Goal: Task Accomplishment & Management: Complete application form

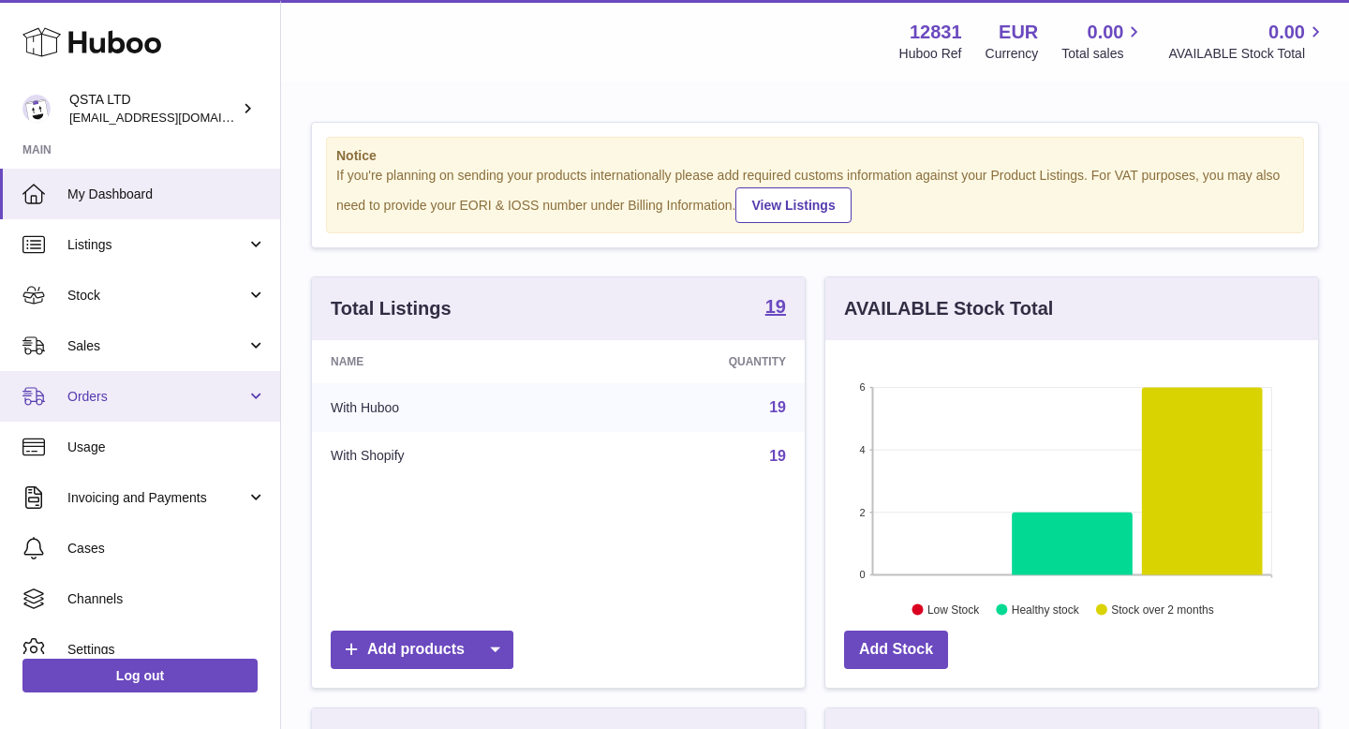
scroll to position [292, 493]
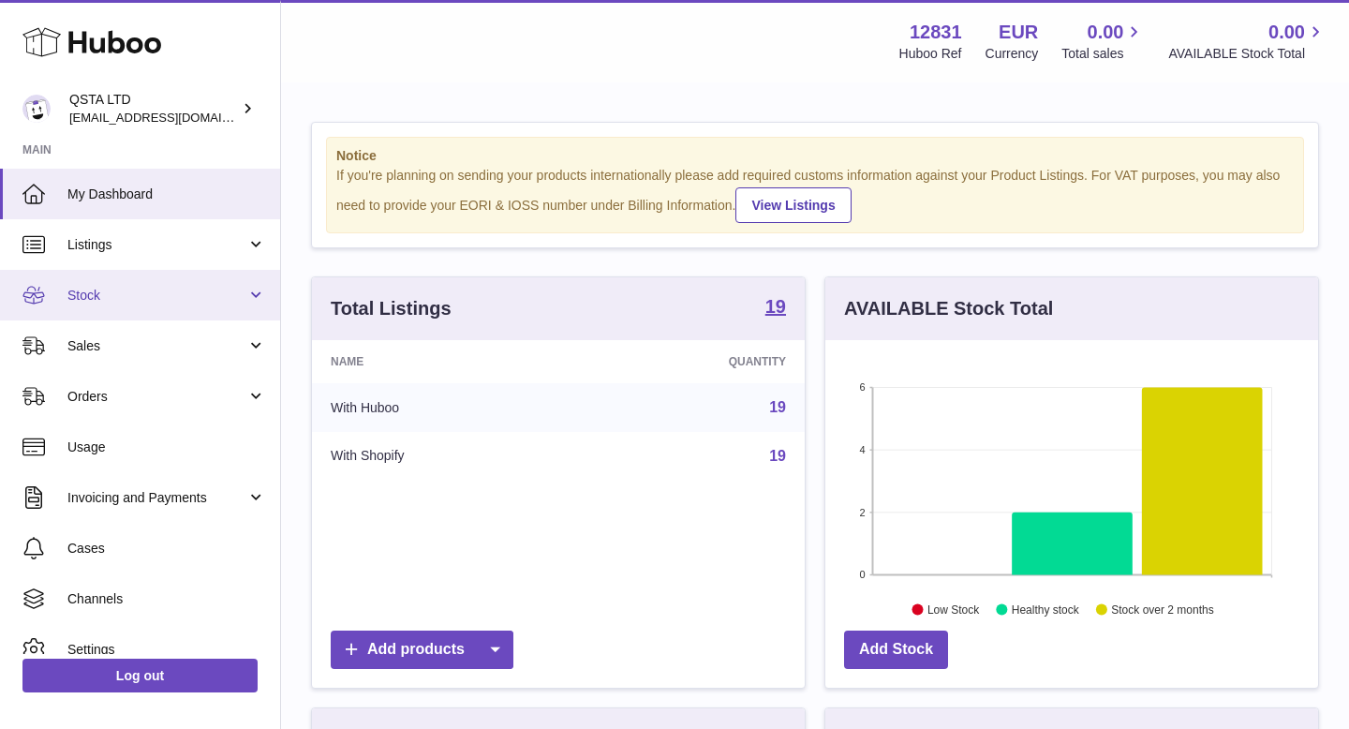
click at [111, 303] on span "Stock" at bounding box center [156, 296] width 179 height 18
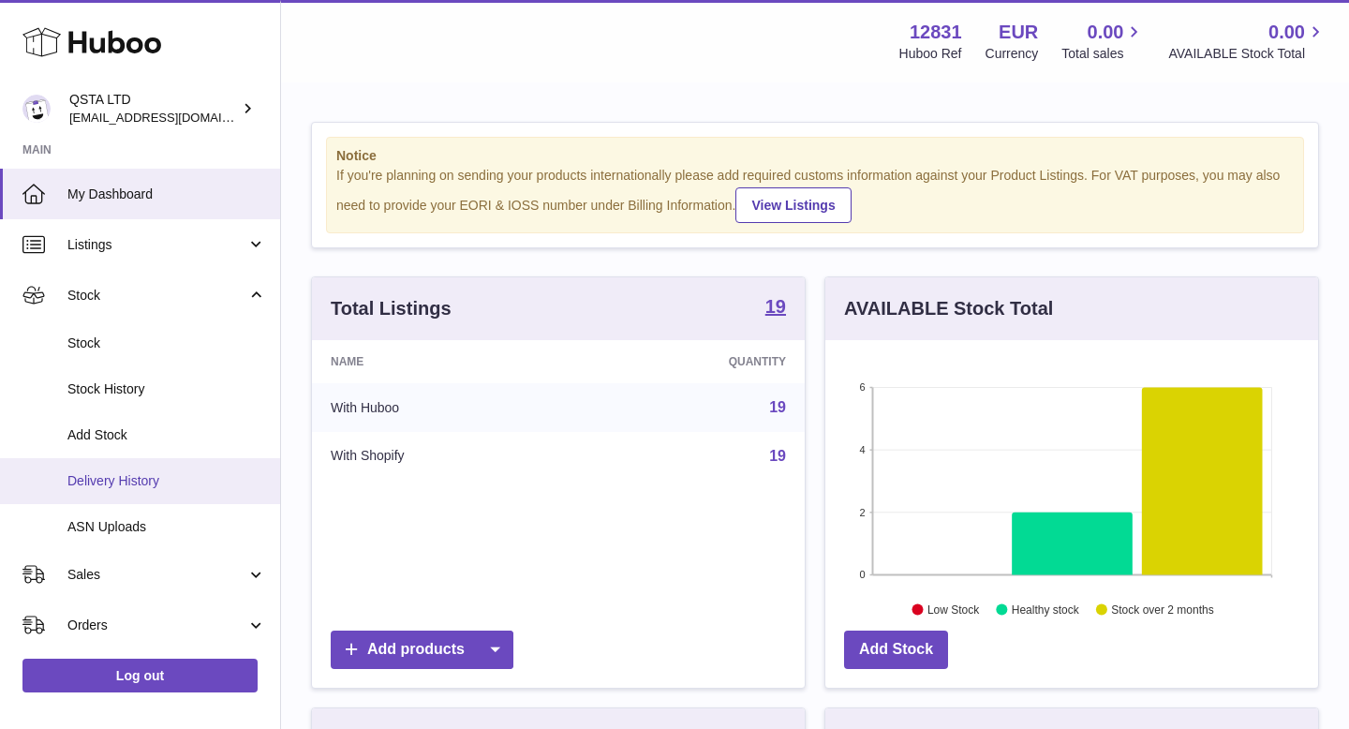
click at [128, 474] on span "Delivery History" at bounding box center [166, 481] width 199 height 18
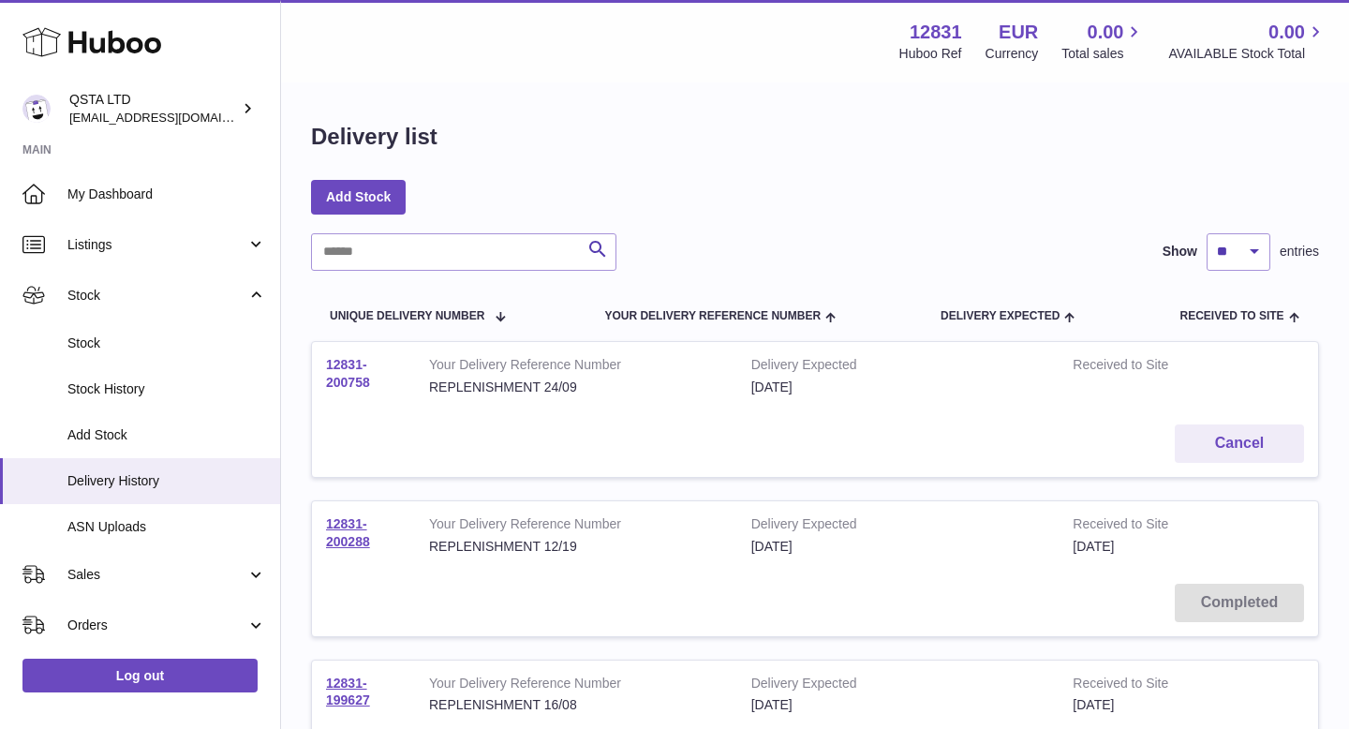
click at [359, 377] on link "12831-200758" at bounding box center [348, 373] width 44 height 33
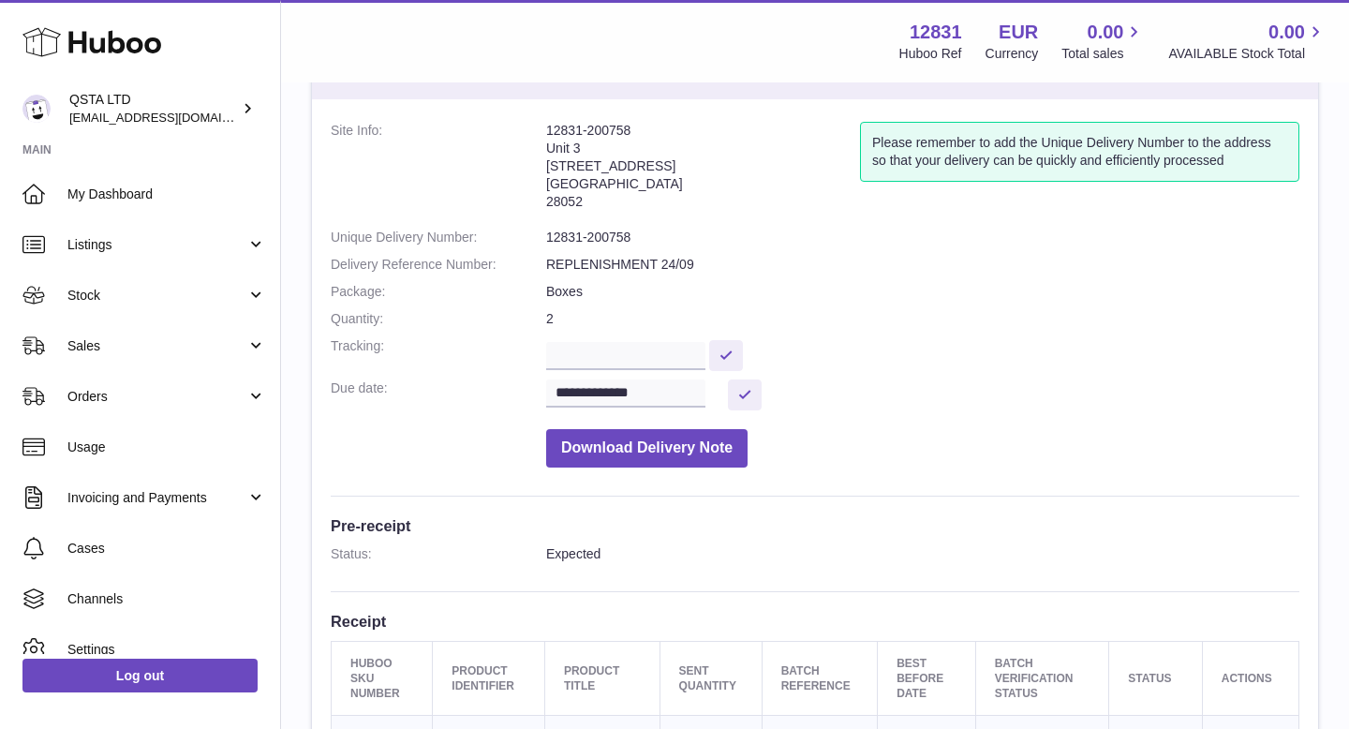
scroll to position [54, 0]
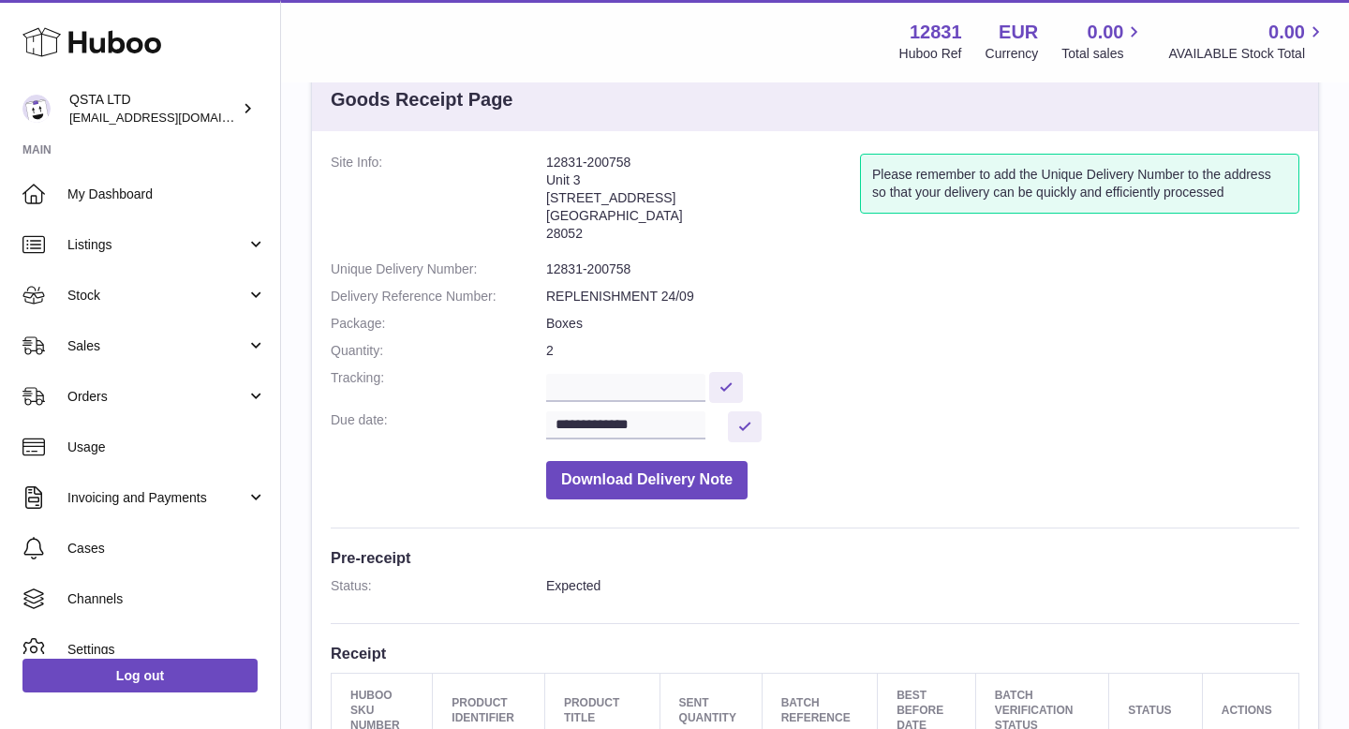
drag, startPoint x: 644, startPoint y: 161, endPoint x: 544, endPoint y: 161, distance: 99.3
click at [544, 161] on dl "**********" at bounding box center [815, 331] width 969 height 355
copy dl "12831-200758"
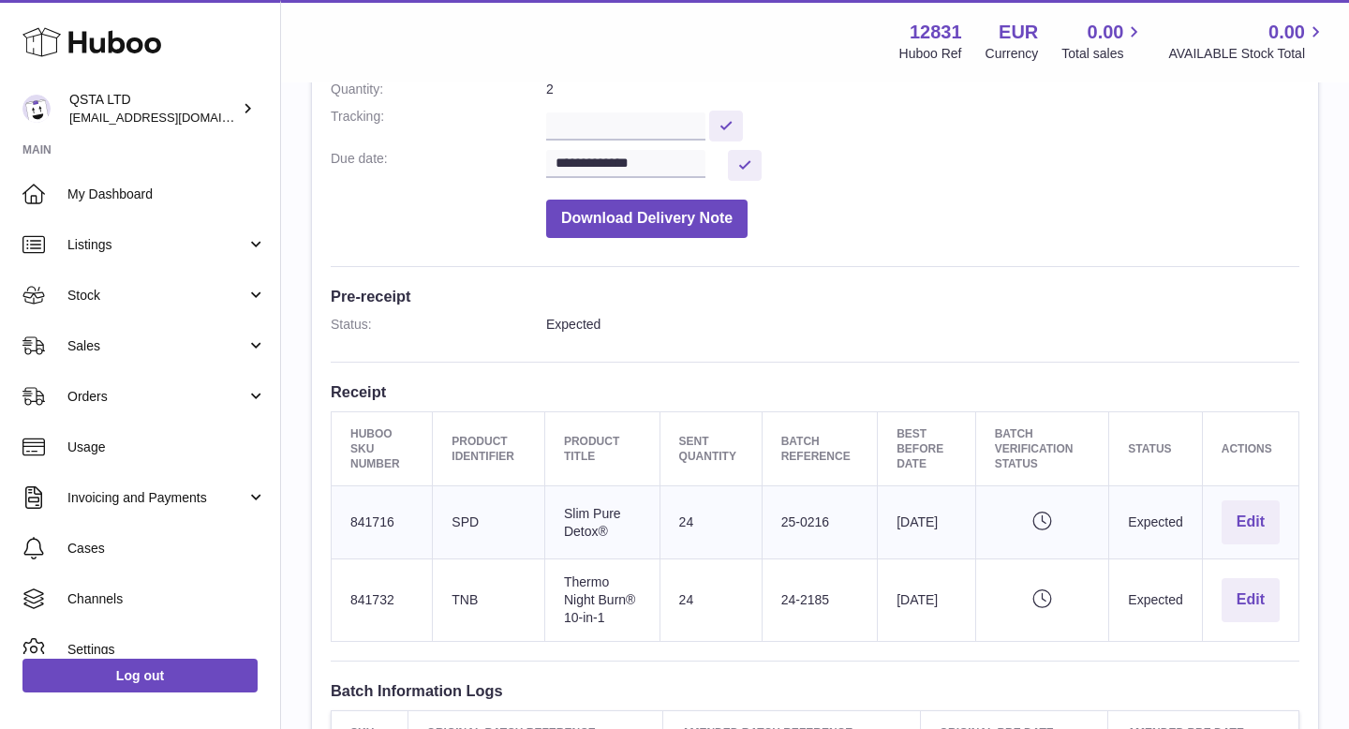
scroll to position [510, 0]
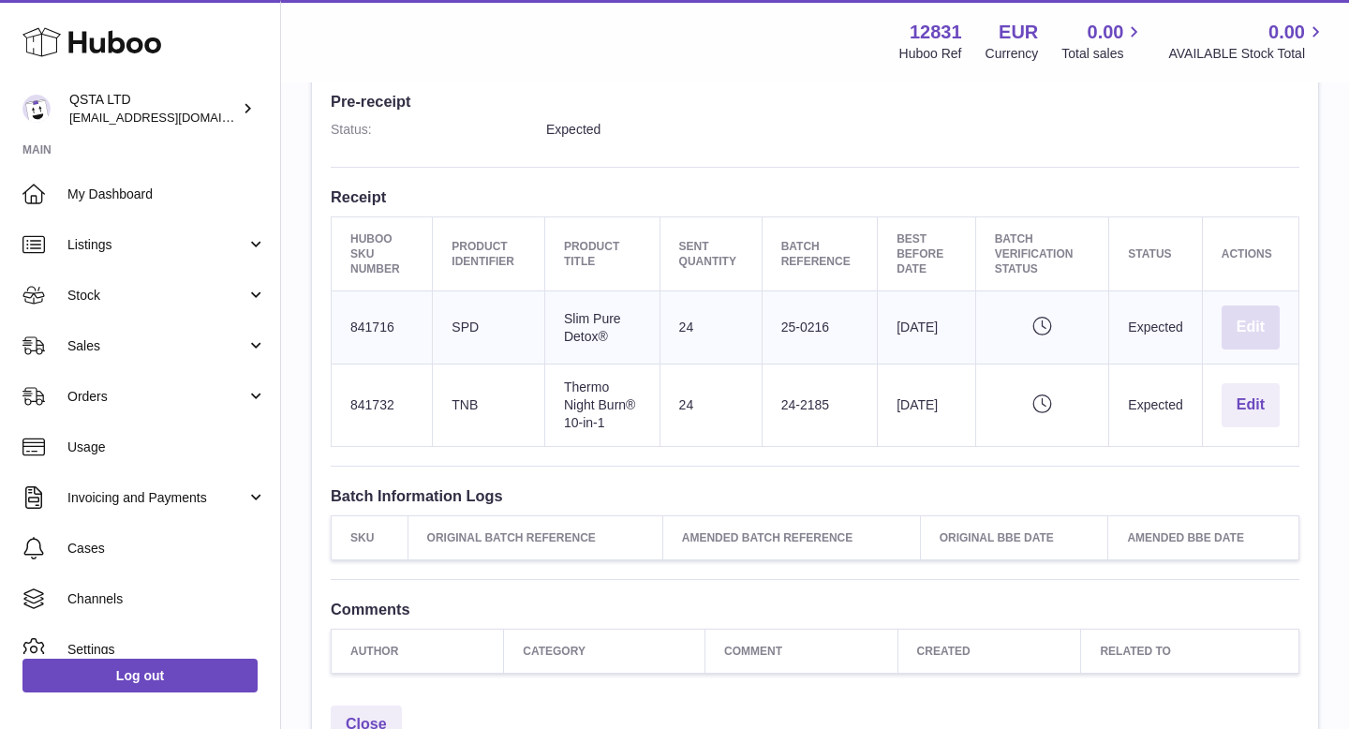
click at [1248, 334] on button "Edit" at bounding box center [1250, 327] width 58 height 44
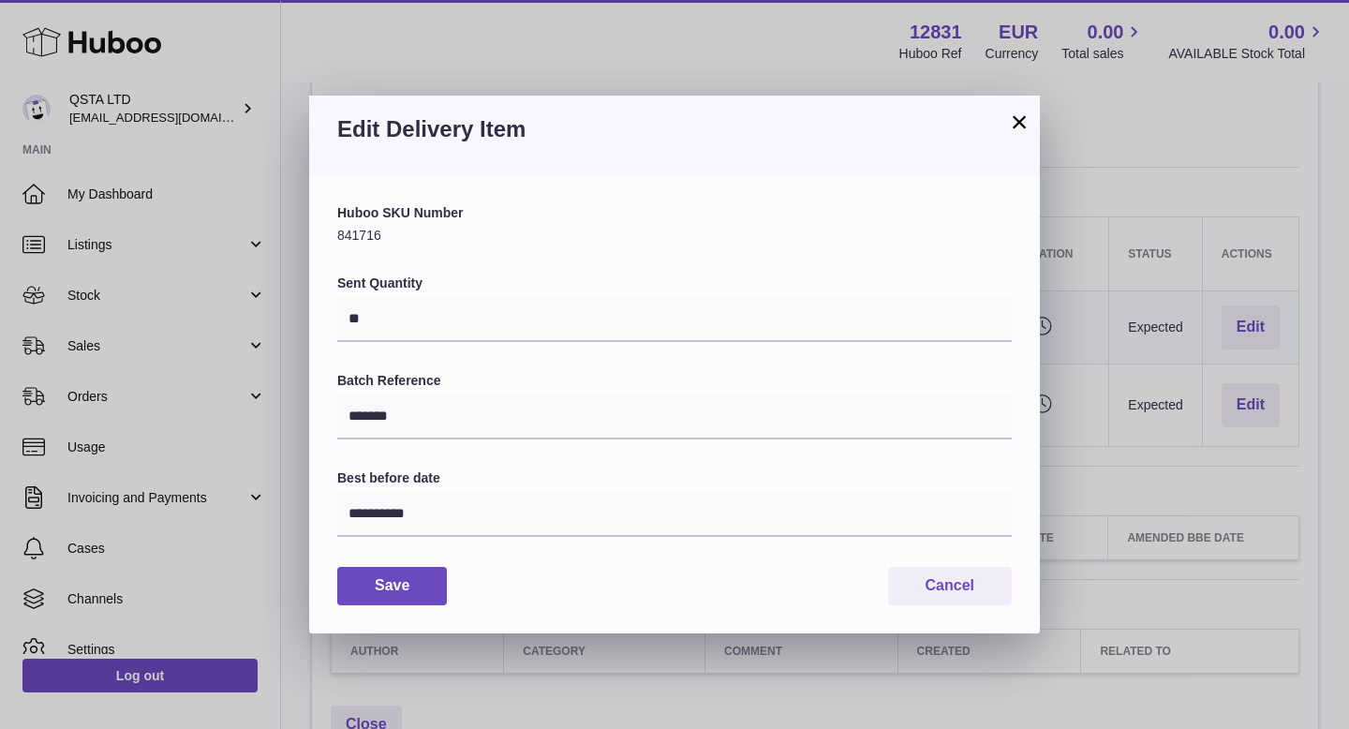
click at [1009, 116] on button "×" at bounding box center [1019, 122] width 22 height 22
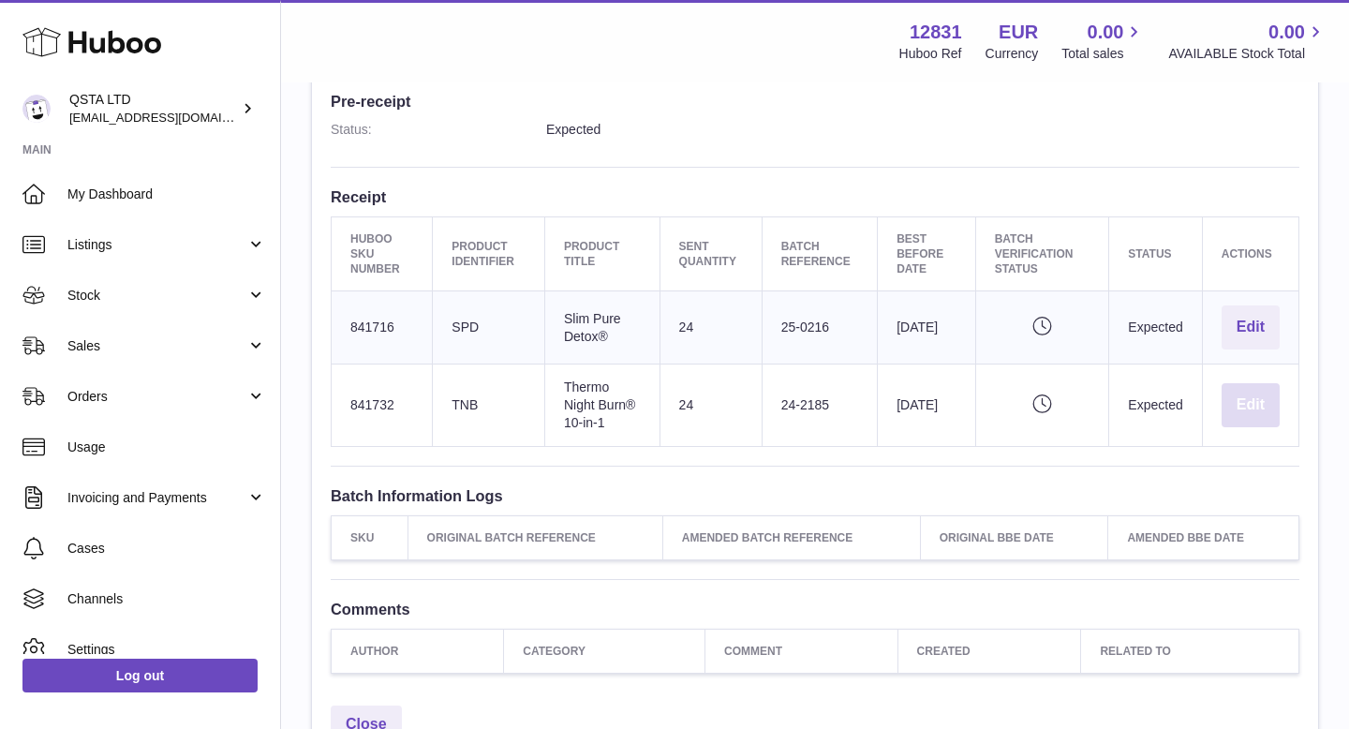
click at [1240, 410] on button "Edit" at bounding box center [1250, 405] width 58 height 44
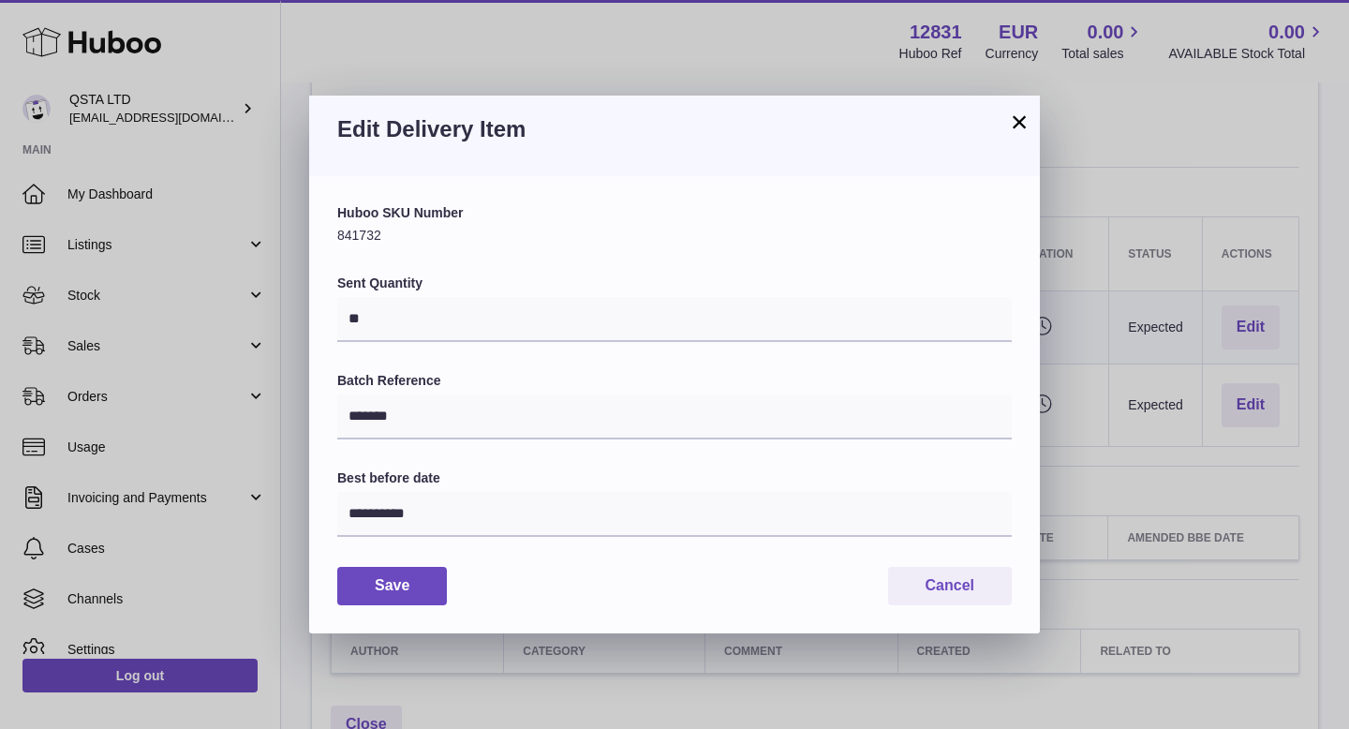
click at [1020, 133] on button "×" at bounding box center [1019, 122] width 22 height 22
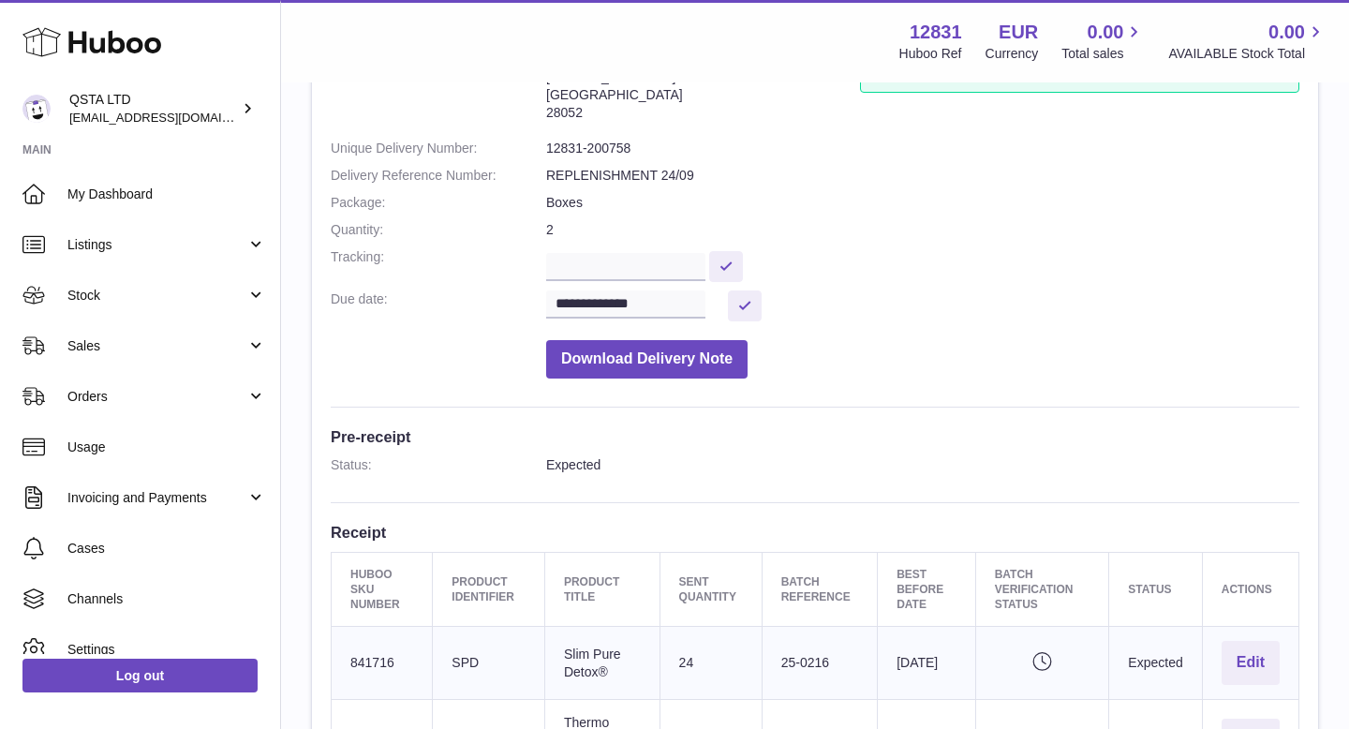
scroll to position [0, 0]
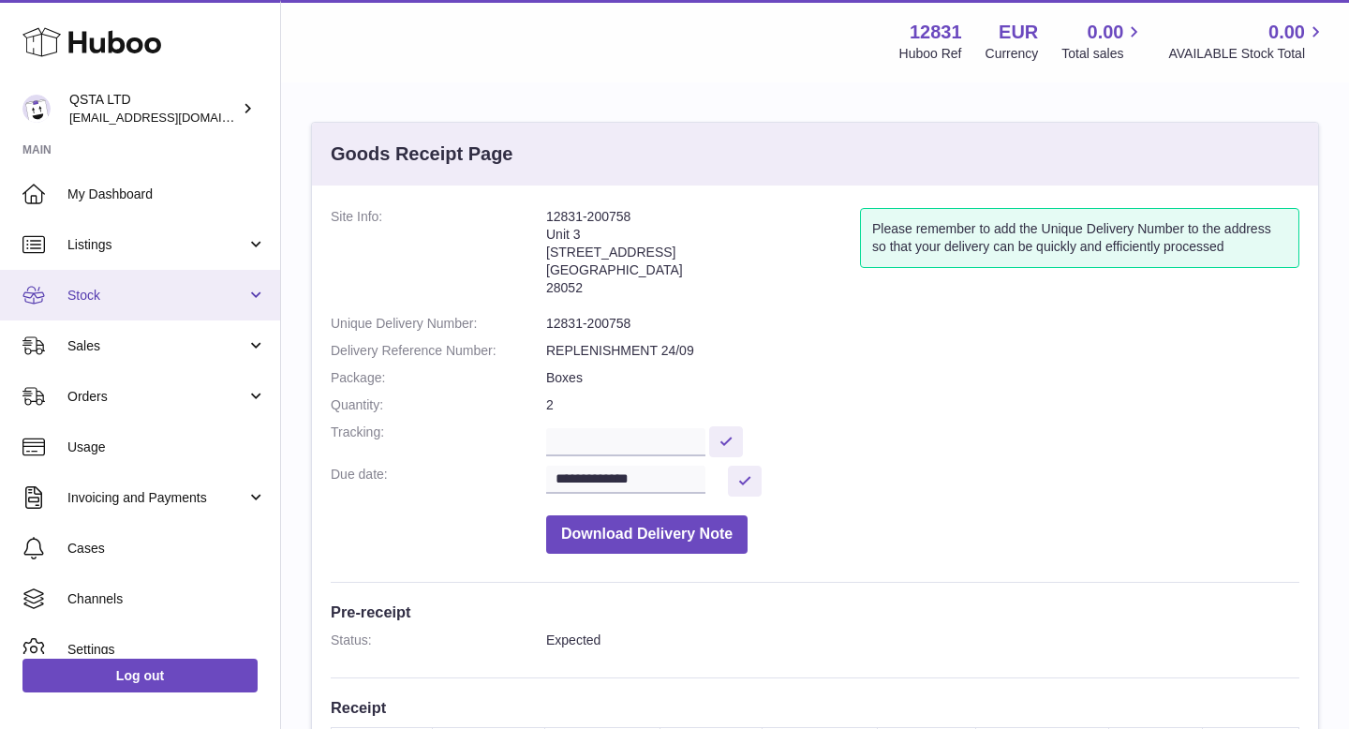
click at [146, 310] on link "Stock" at bounding box center [140, 295] width 280 height 51
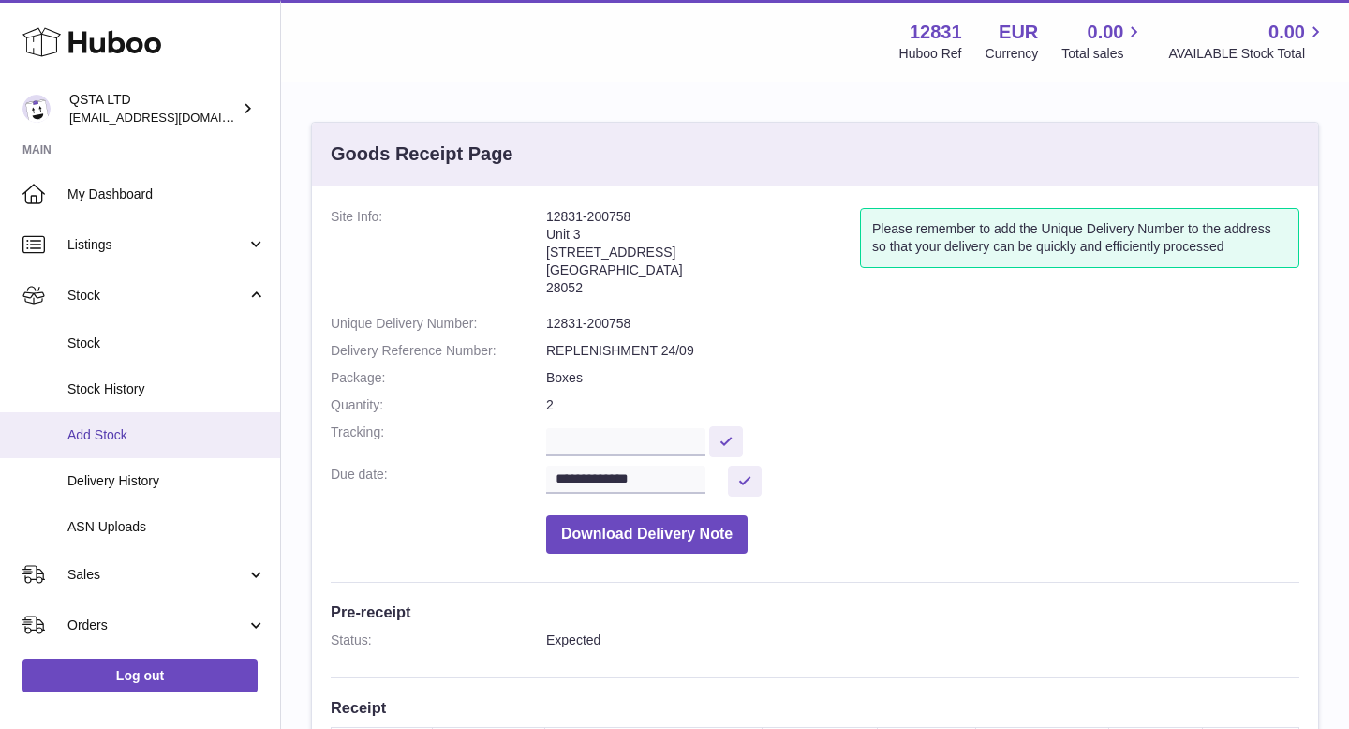
click at [127, 451] on link "Add Stock" at bounding box center [140, 435] width 280 height 46
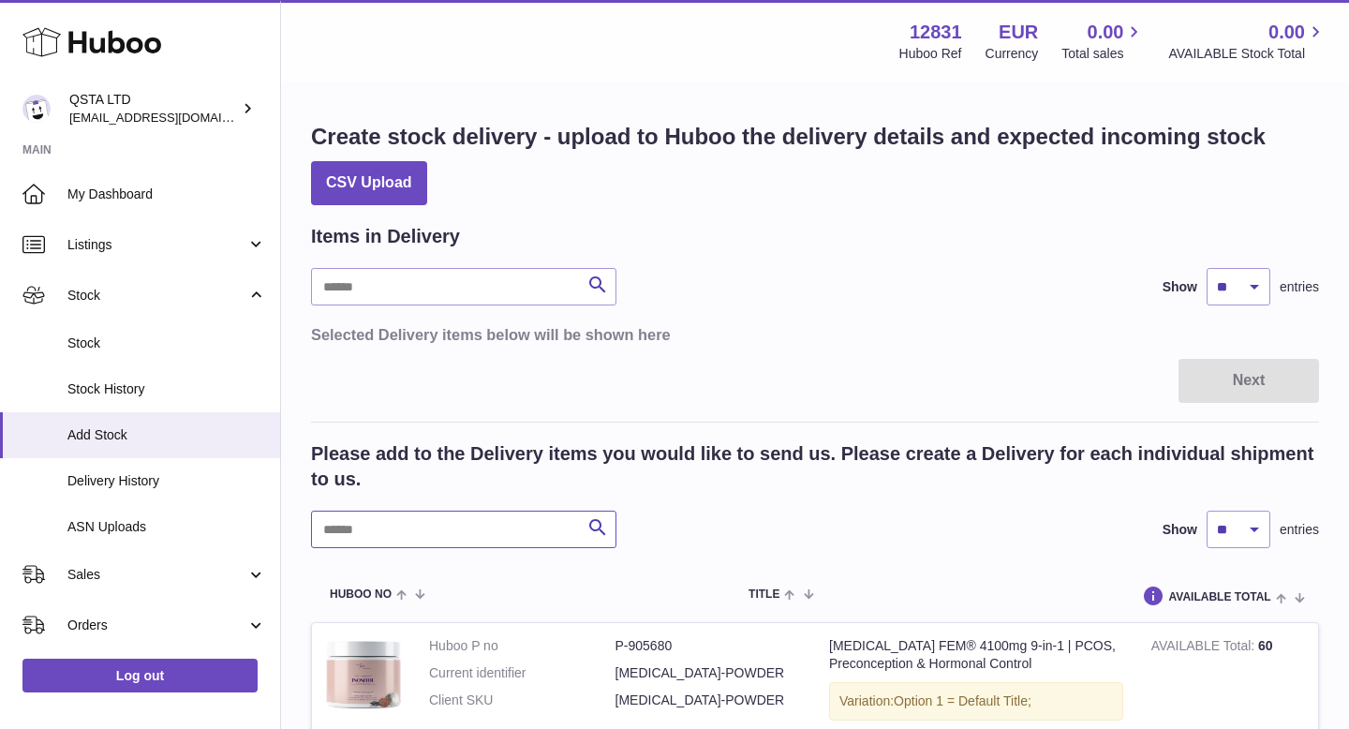
click at [367, 531] on input "text" at bounding box center [463, 528] width 305 height 37
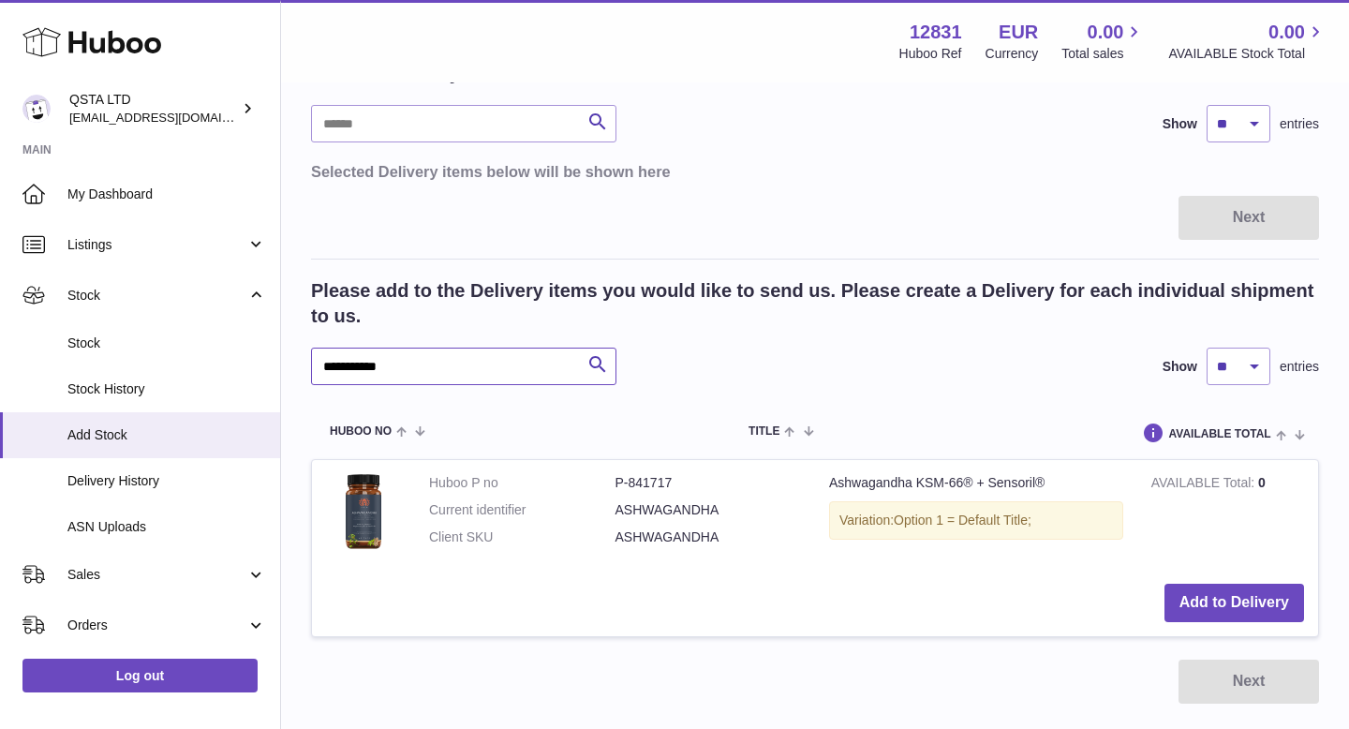
scroll to position [202, 0]
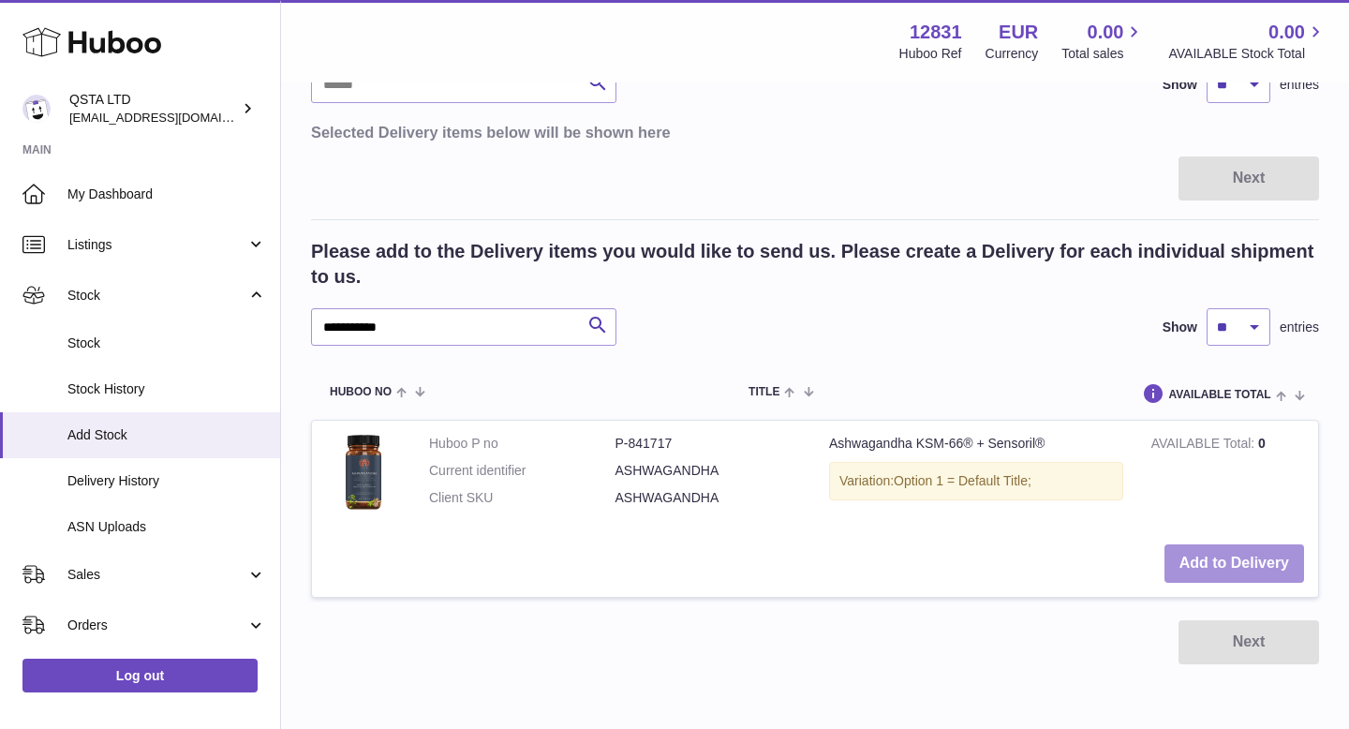
click at [1218, 560] on button "Add to Delivery" at bounding box center [1234, 563] width 140 height 38
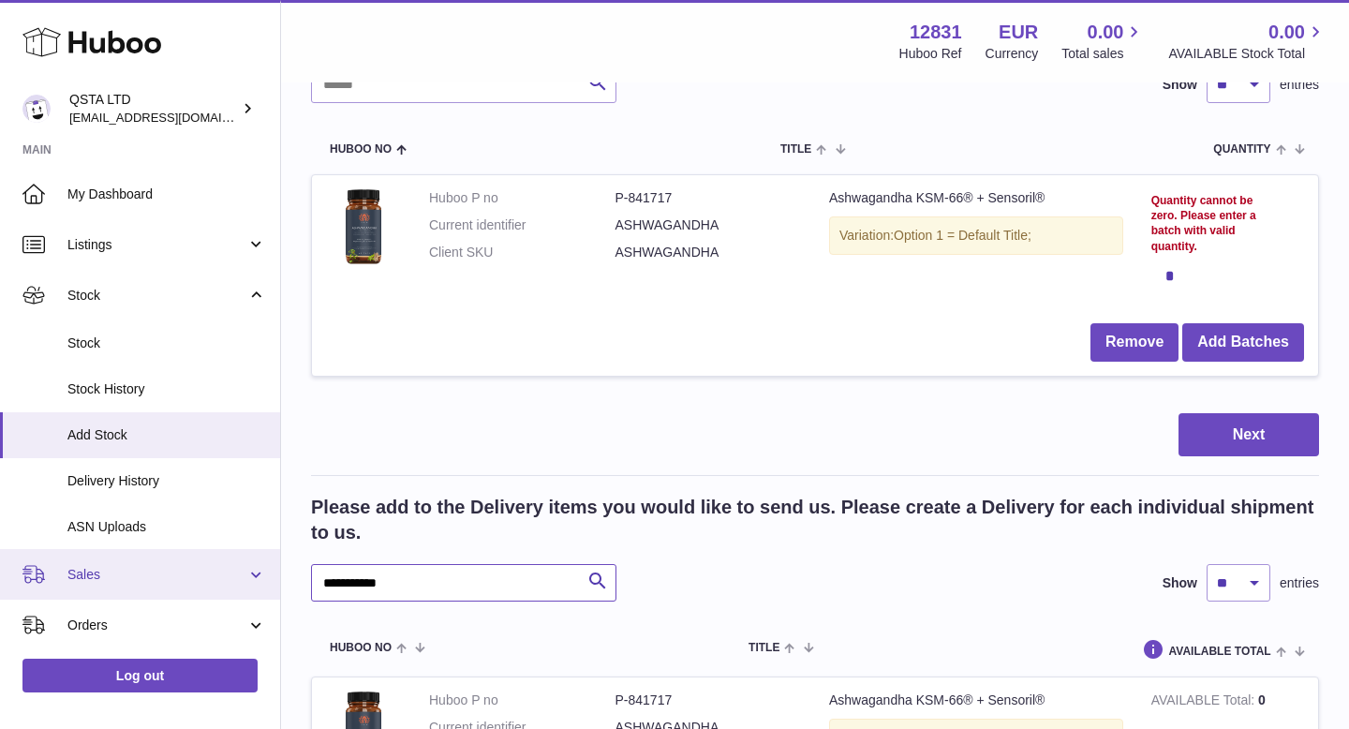
drag, startPoint x: 477, startPoint y: 592, endPoint x: 244, endPoint y: 584, distance: 233.4
click at [244, 584] on div "Huboo QSTA LTD rodcp10@gmail.com Main My Dashboard Listings Not with Huboo List…" at bounding box center [674, 433] width 1349 height 1270
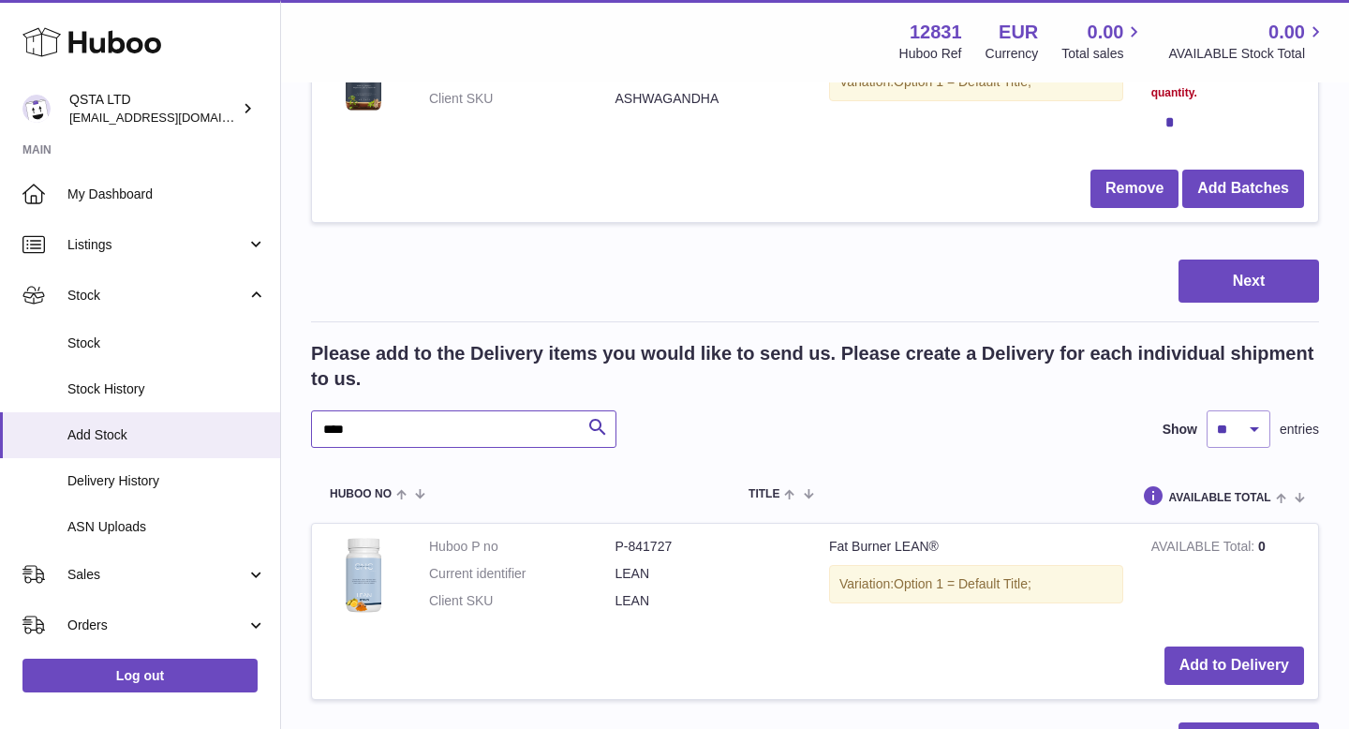
scroll to position [376, 0]
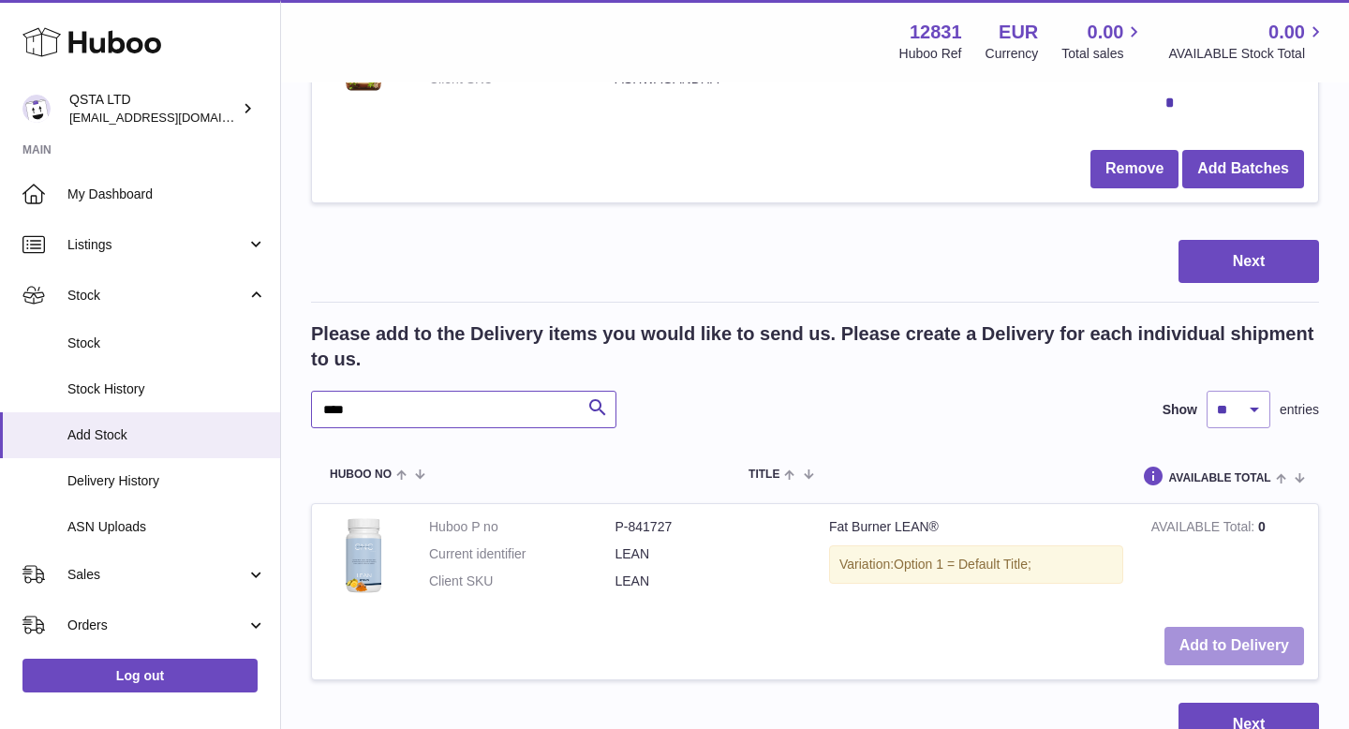
type input "****"
click at [1223, 648] on button "Add to Delivery" at bounding box center [1234, 646] width 140 height 38
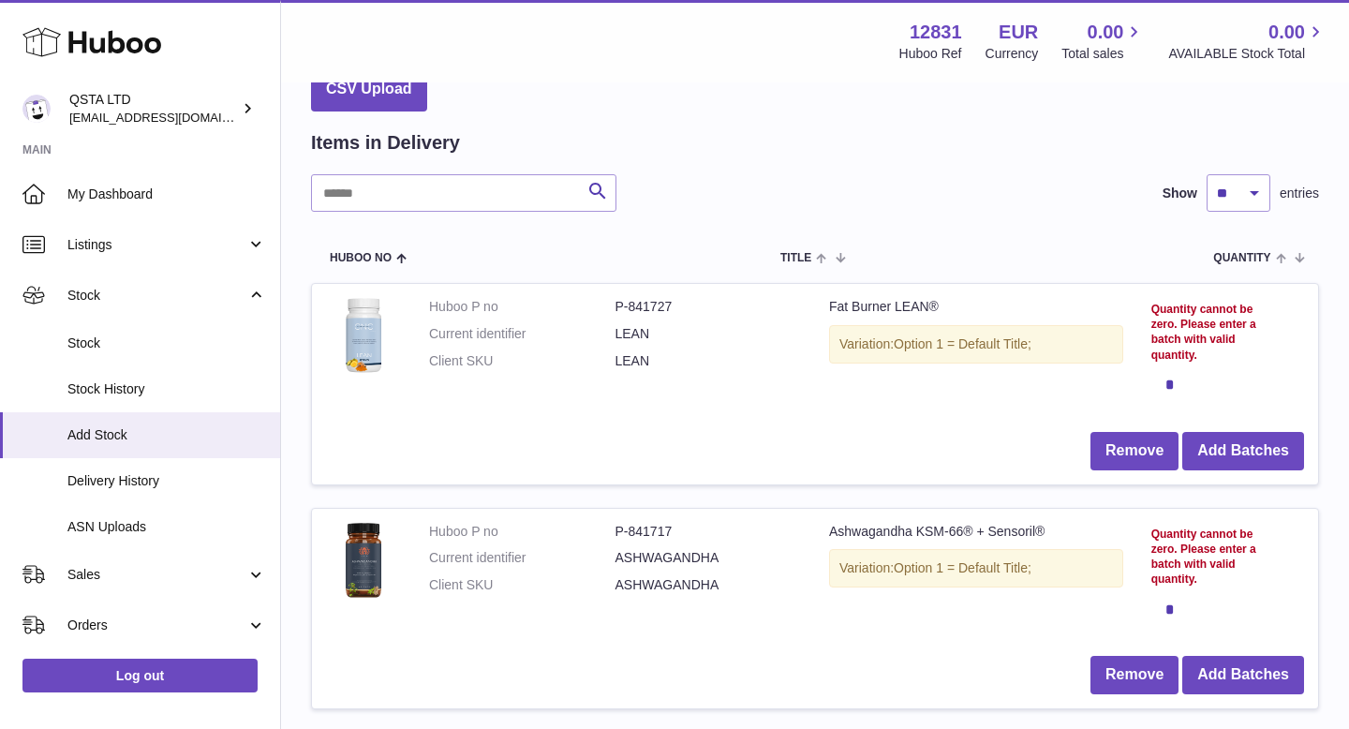
scroll to position [72, 0]
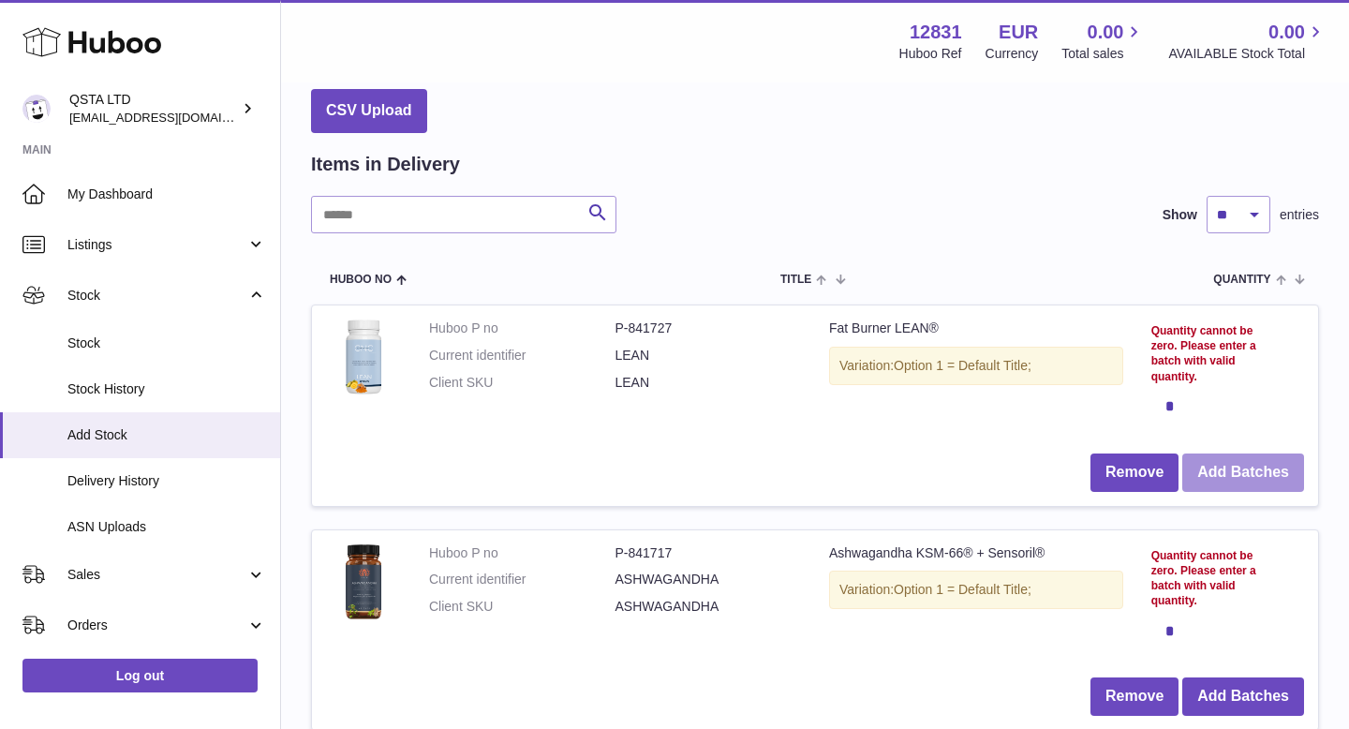
click at [1218, 485] on button "Add Batches" at bounding box center [1243, 472] width 122 height 38
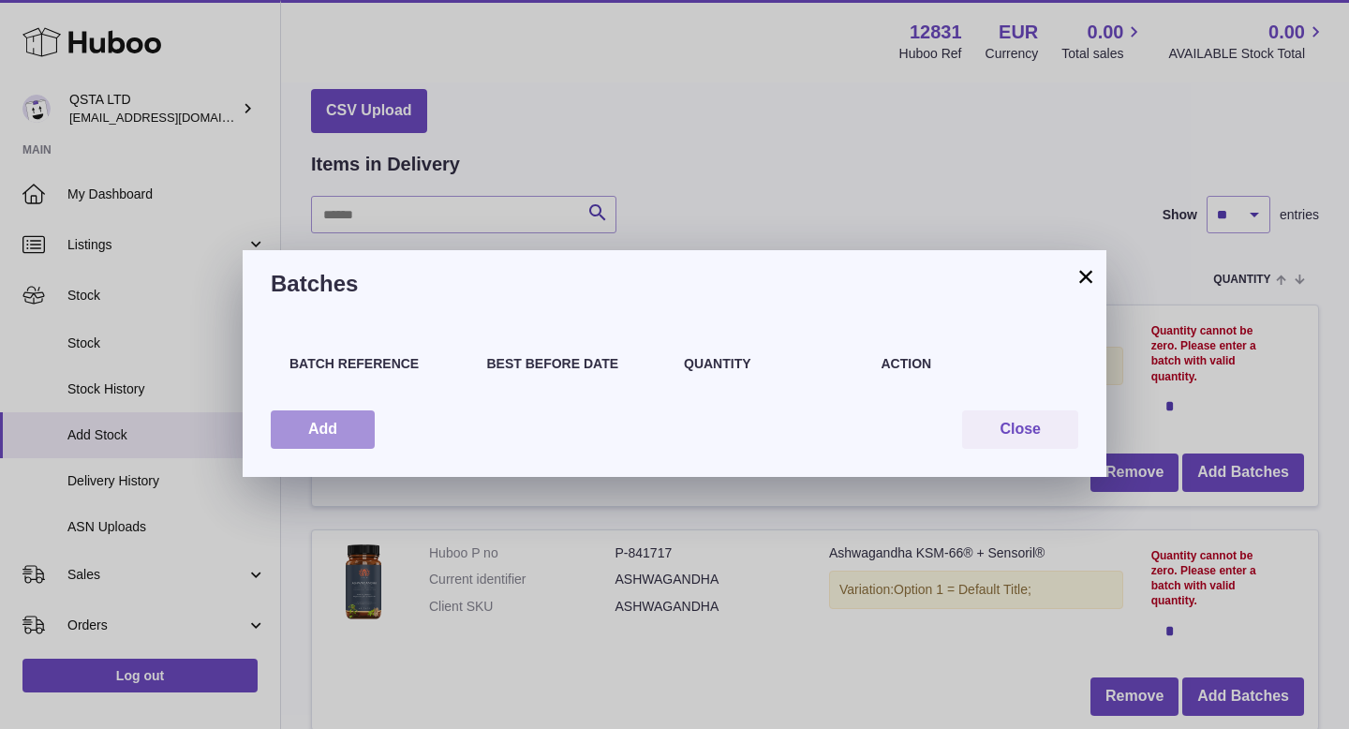
click at [304, 443] on button "Add" at bounding box center [323, 429] width 104 height 38
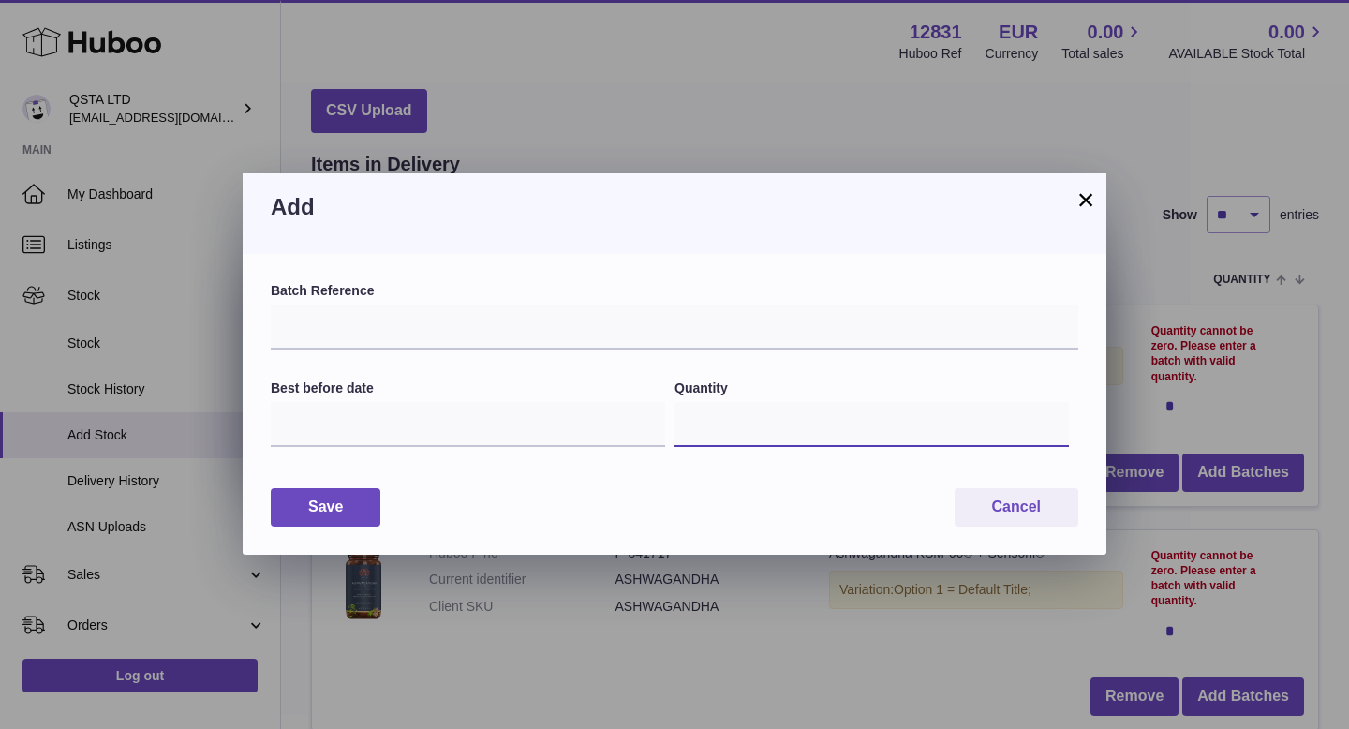
click at [709, 421] on input "*" at bounding box center [871, 424] width 394 height 45
type input "***"
click at [505, 427] on input "text" at bounding box center [468, 424] width 394 height 45
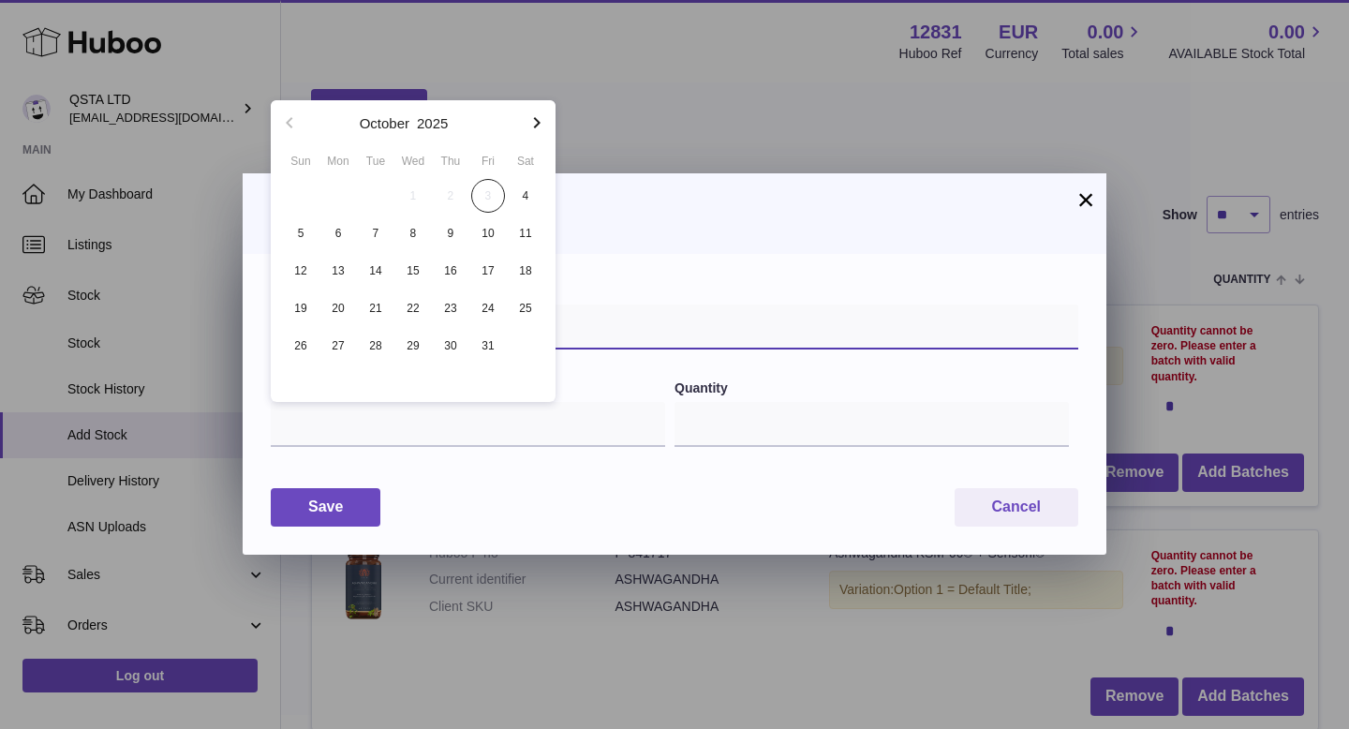
click at [689, 312] on input "text" at bounding box center [674, 326] width 807 height 45
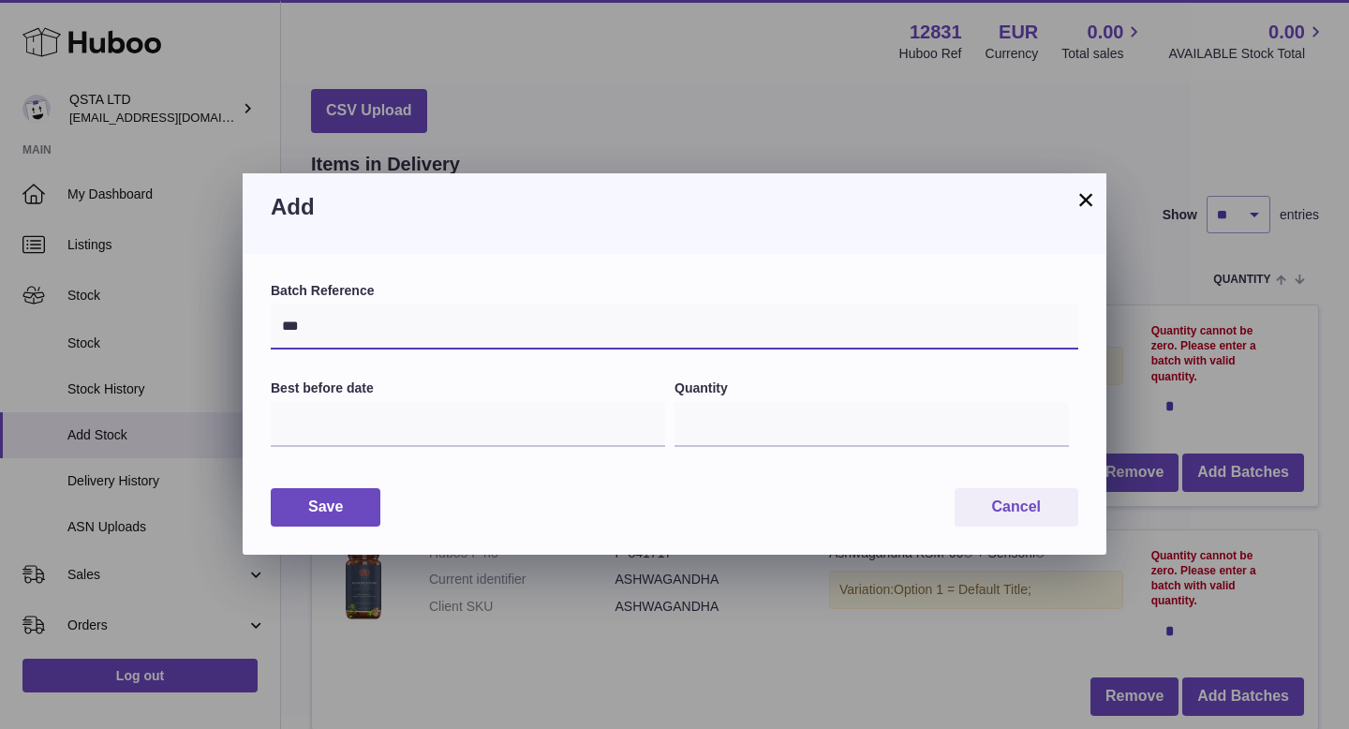
paste input "*******"
drag, startPoint x: 303, startPoint y: 325, endPoint x: 255, endPoint y: 325, distance: 47.8
click at [259, 325] on div "**********" at bounding box center [675, 404] width 864 height 301
type input "*******"
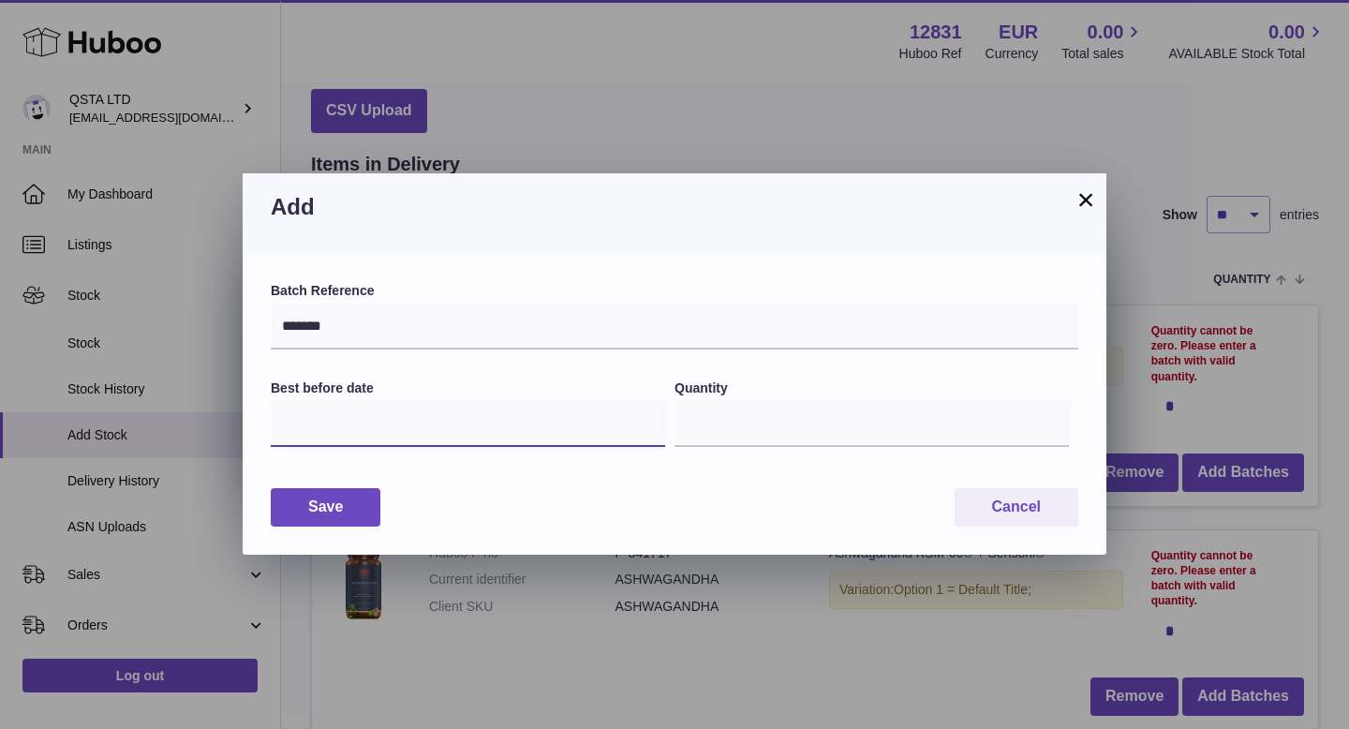
click at [465, 439] on input "text" at bounding box center [468, 424] width 394 height 45
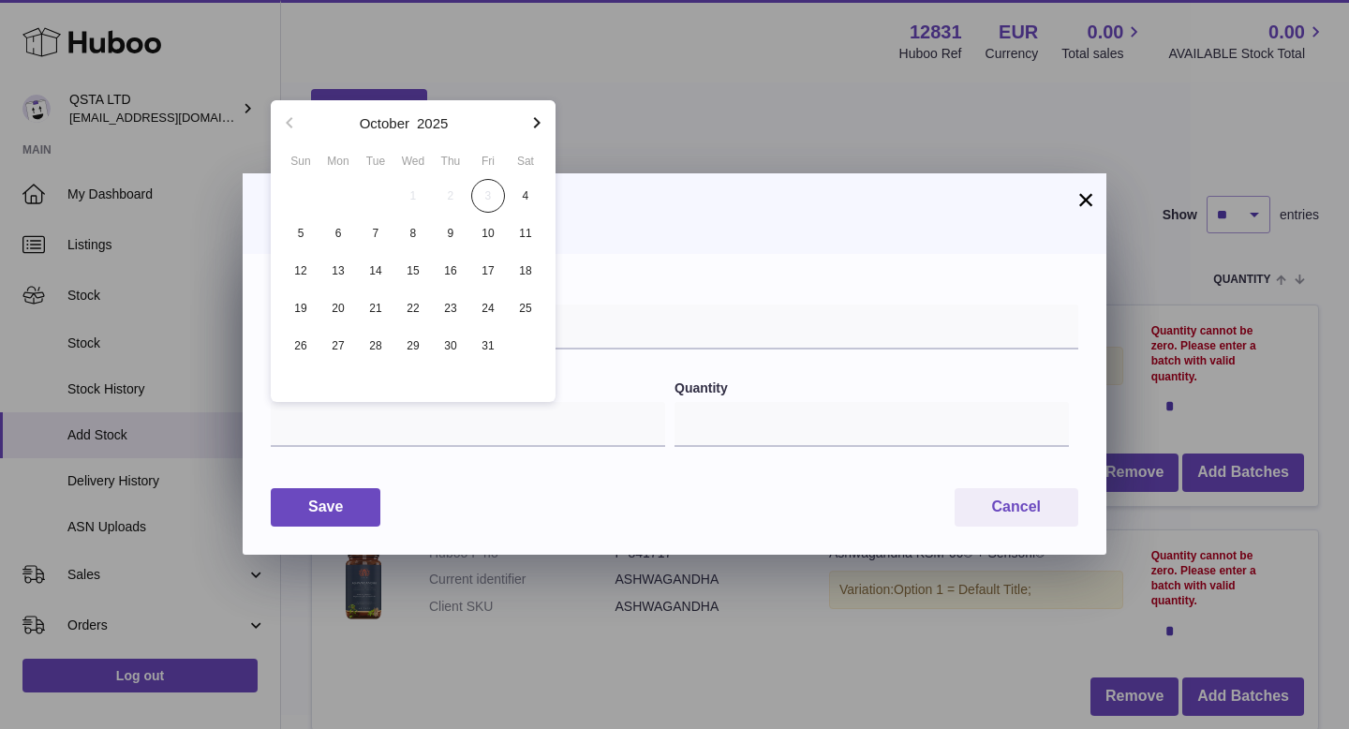
click at [538, 134] on button "button" at bounding box center [536, 122] width 37 height 45
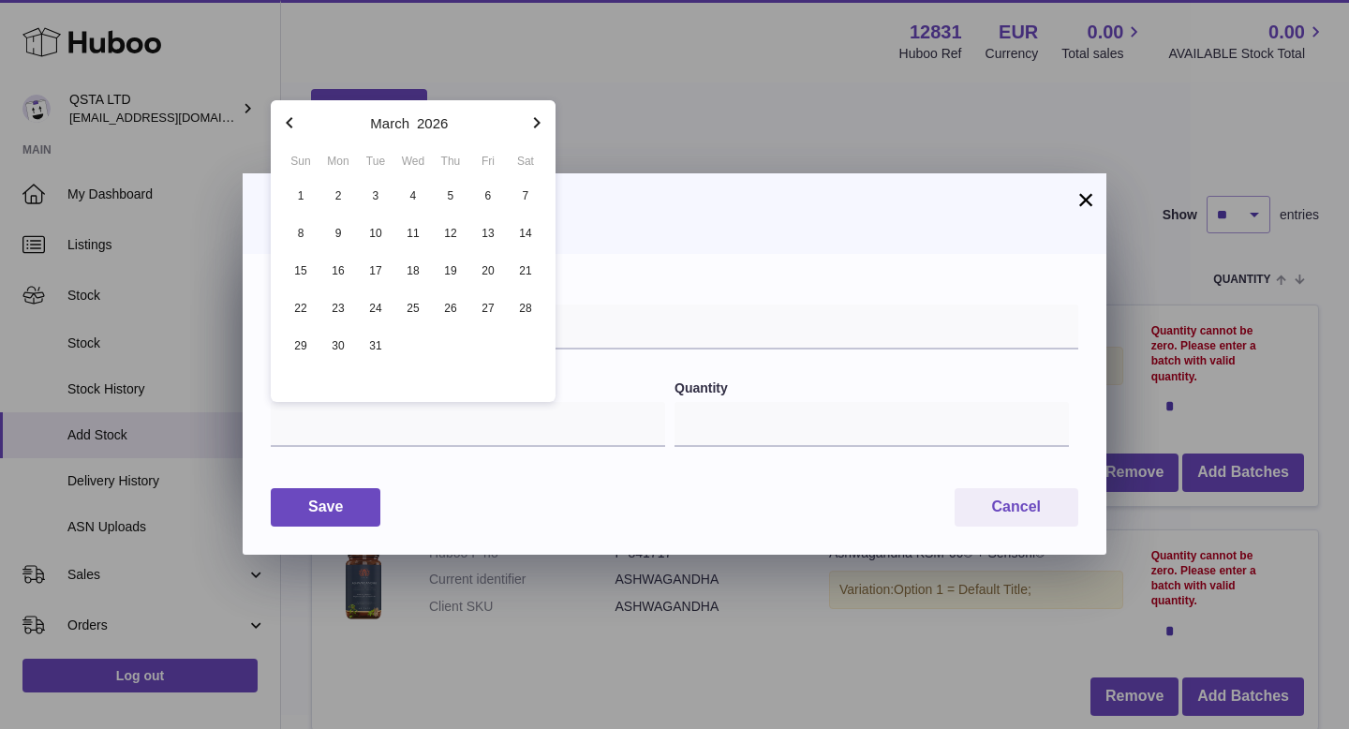
click at [538, 134] on button "button" at bounding box center [536, 122] width 37 height 45
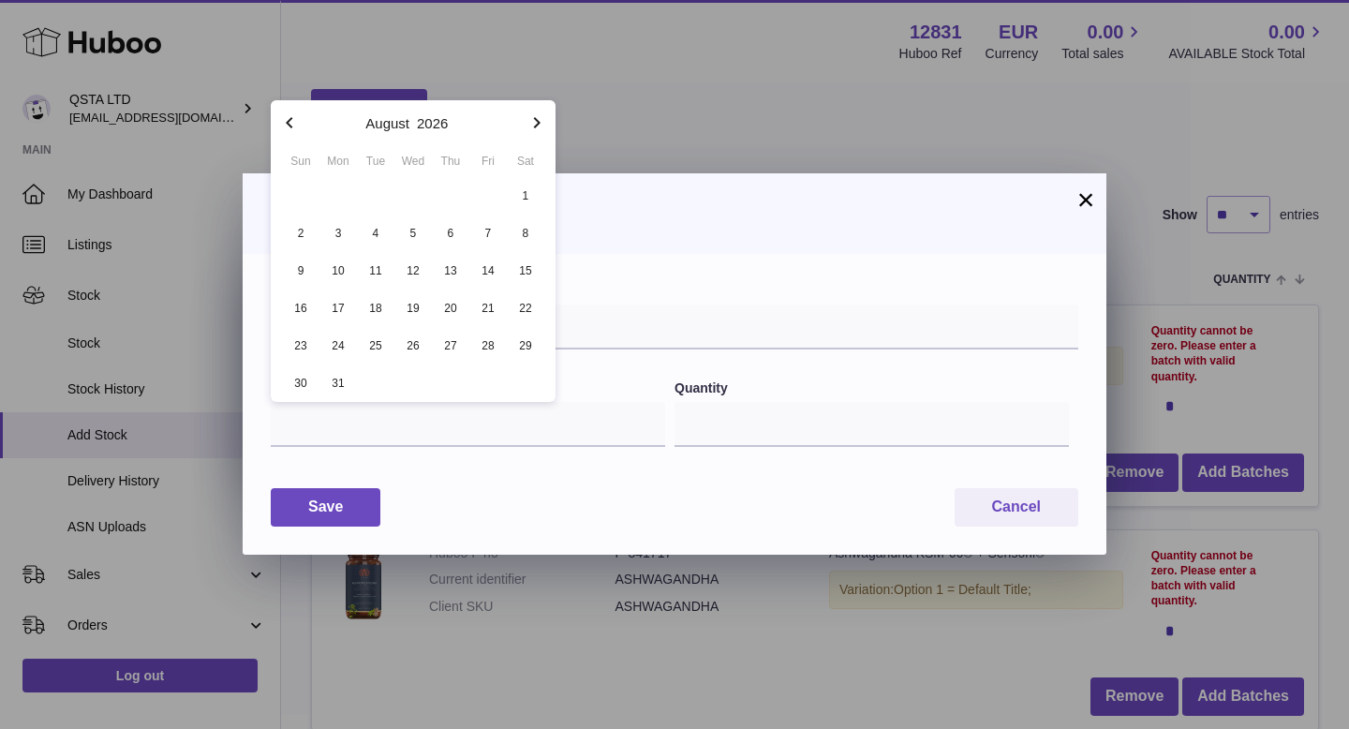
click at [538, 134] on button "button" at bounding box center [536, 122] width 37 height 45
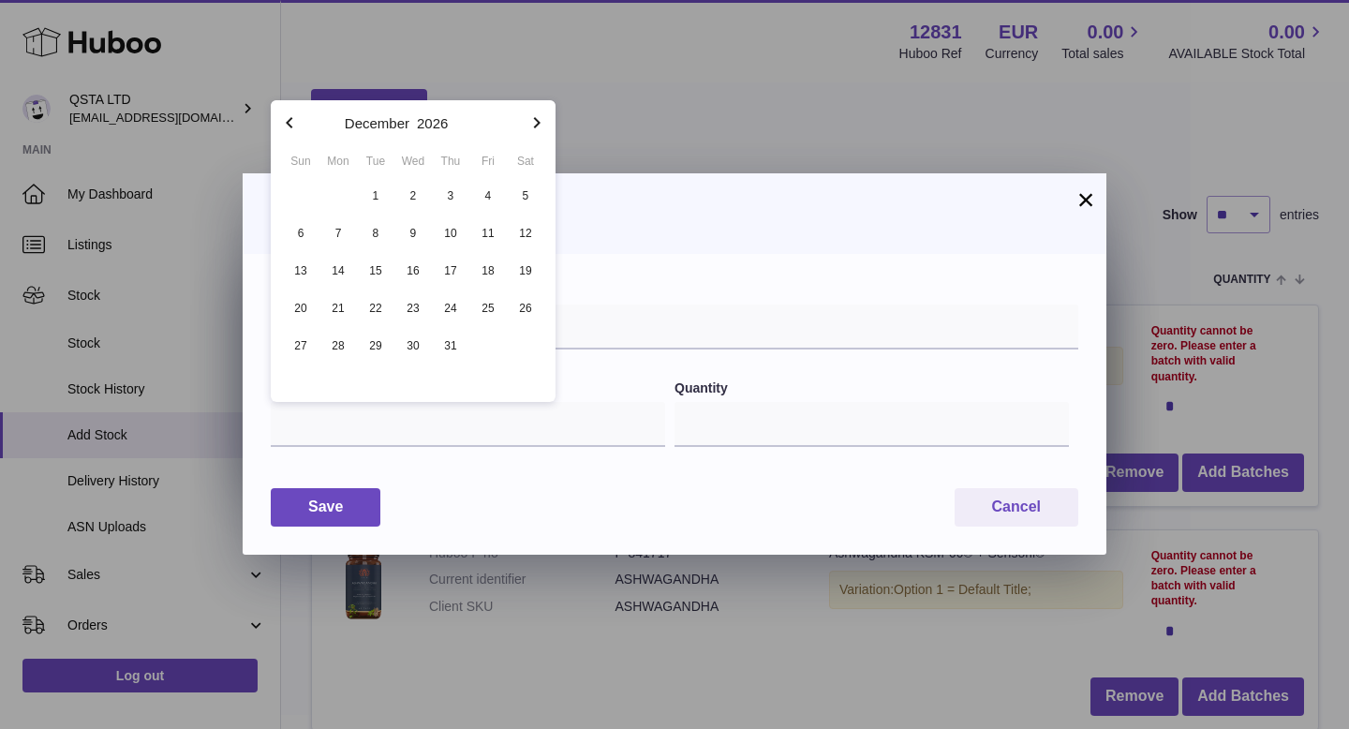
click at [538, 134] on button "button" at bounding box center [536, 122] width 37 height 45
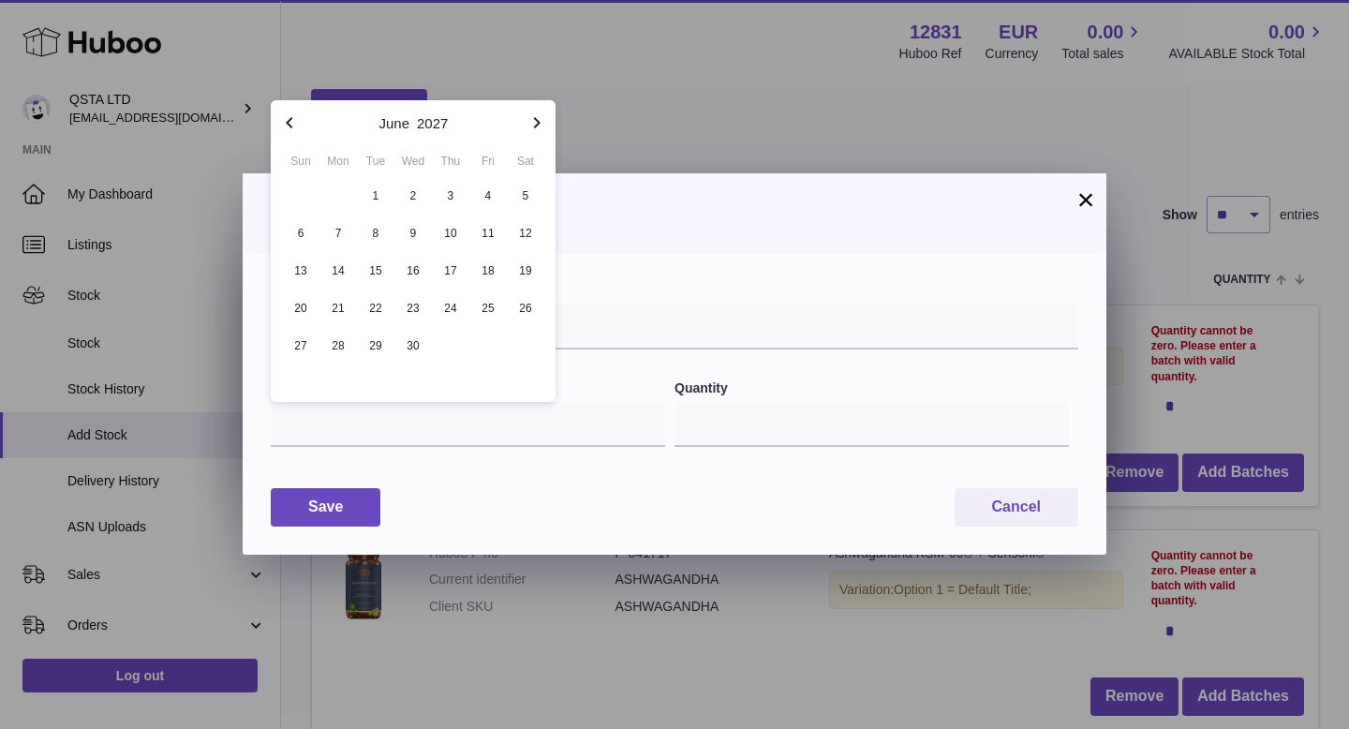
click at [538, 134] on button "button" at bounding box center [536, 122] width 37 height 45
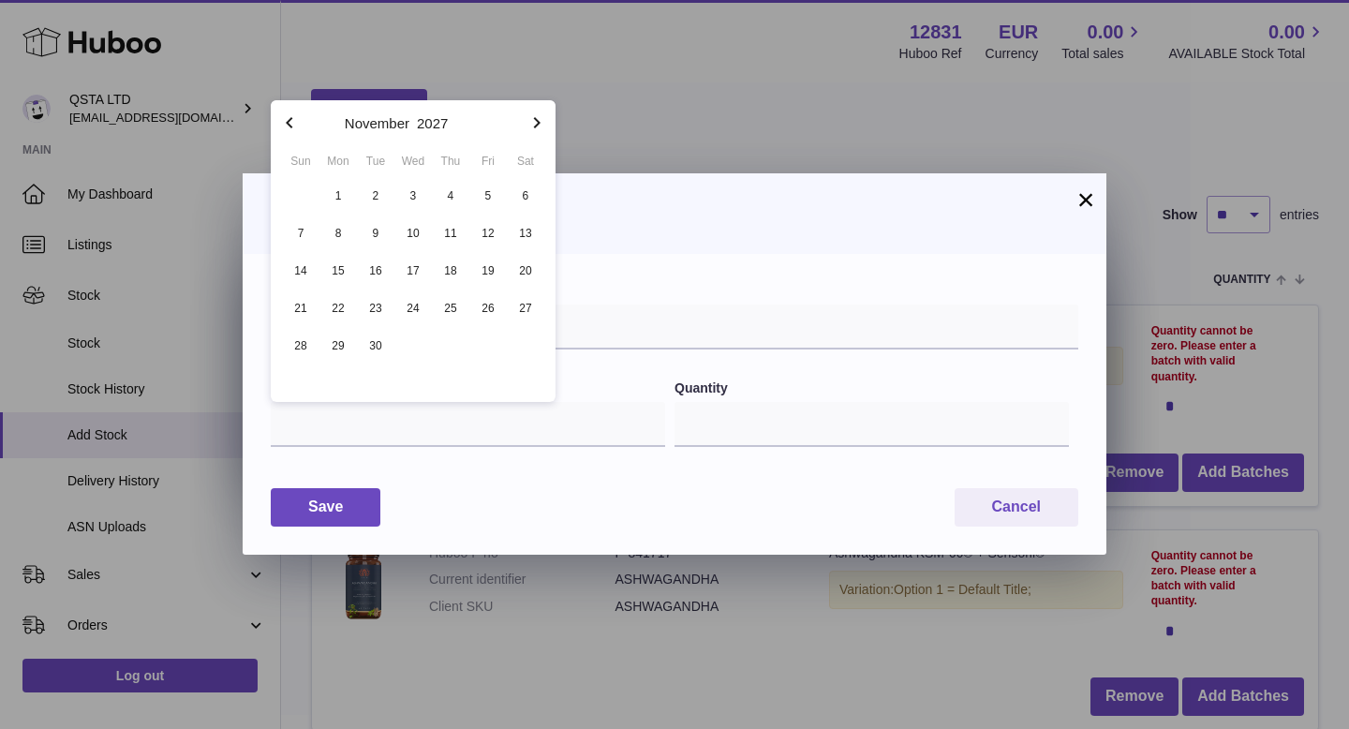
click at [538, 134] on button "button" at bounding box center [536, 122] width 37 height 45
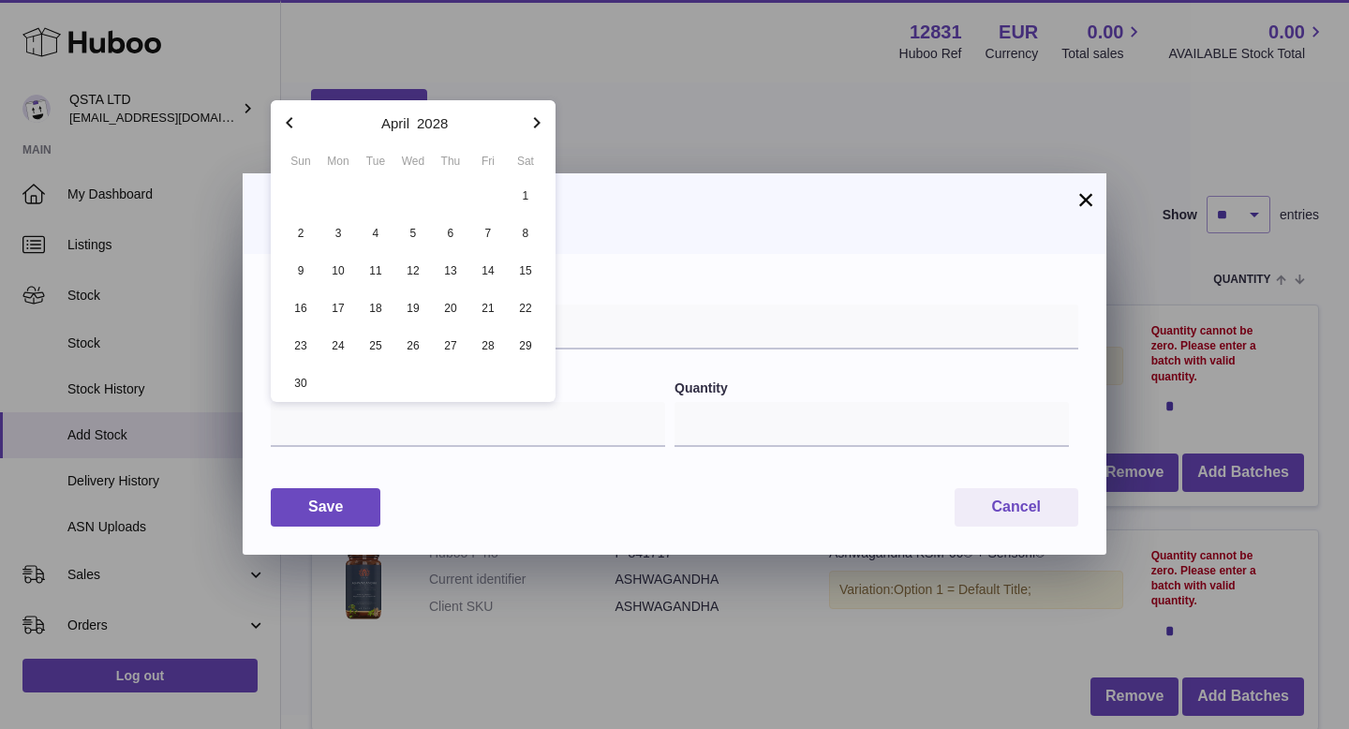
click at [538, 134] on button "button" at bounding box center [536, 122] width 37 height 45
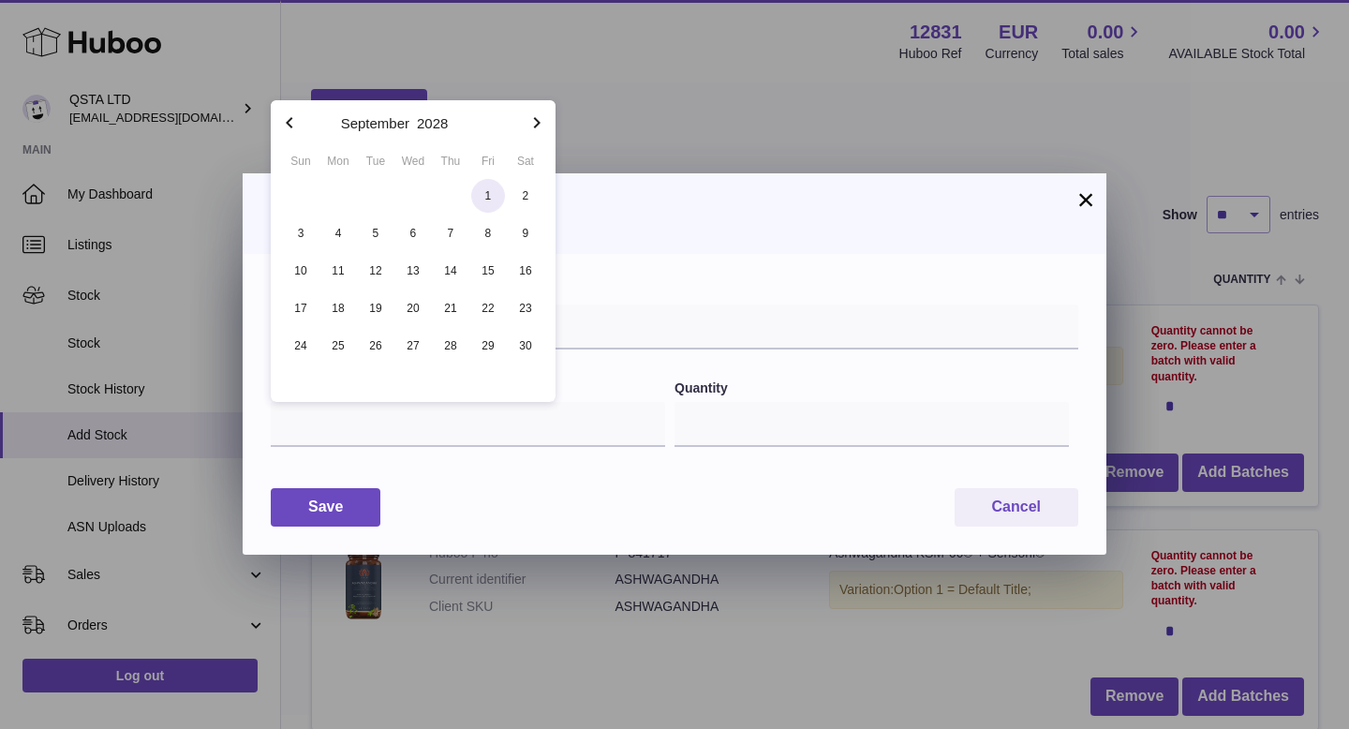
click at [484, 201] on span "1" at bounding box center [488, 196] width 34 height 34
type input "**********"
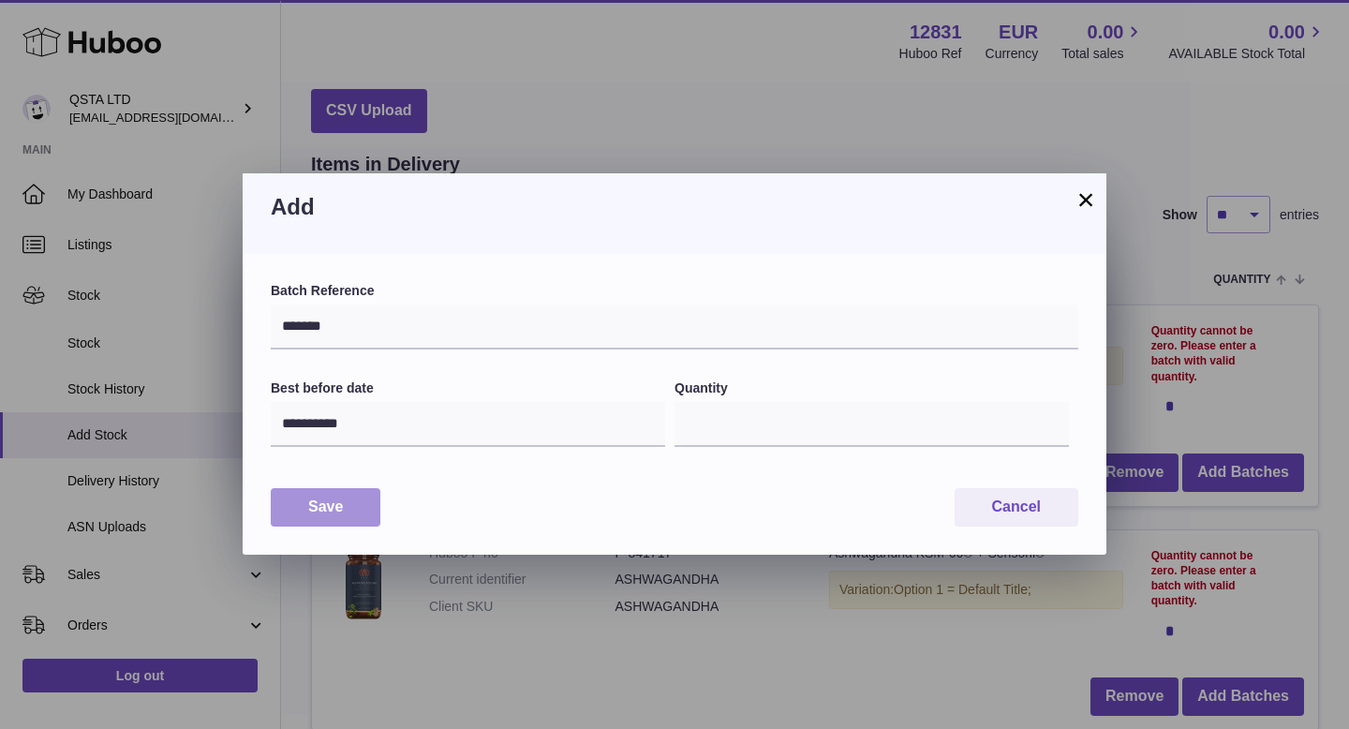
click at [362, 503] on button "Save" at bounding box center [326, 507] width 110 height 38
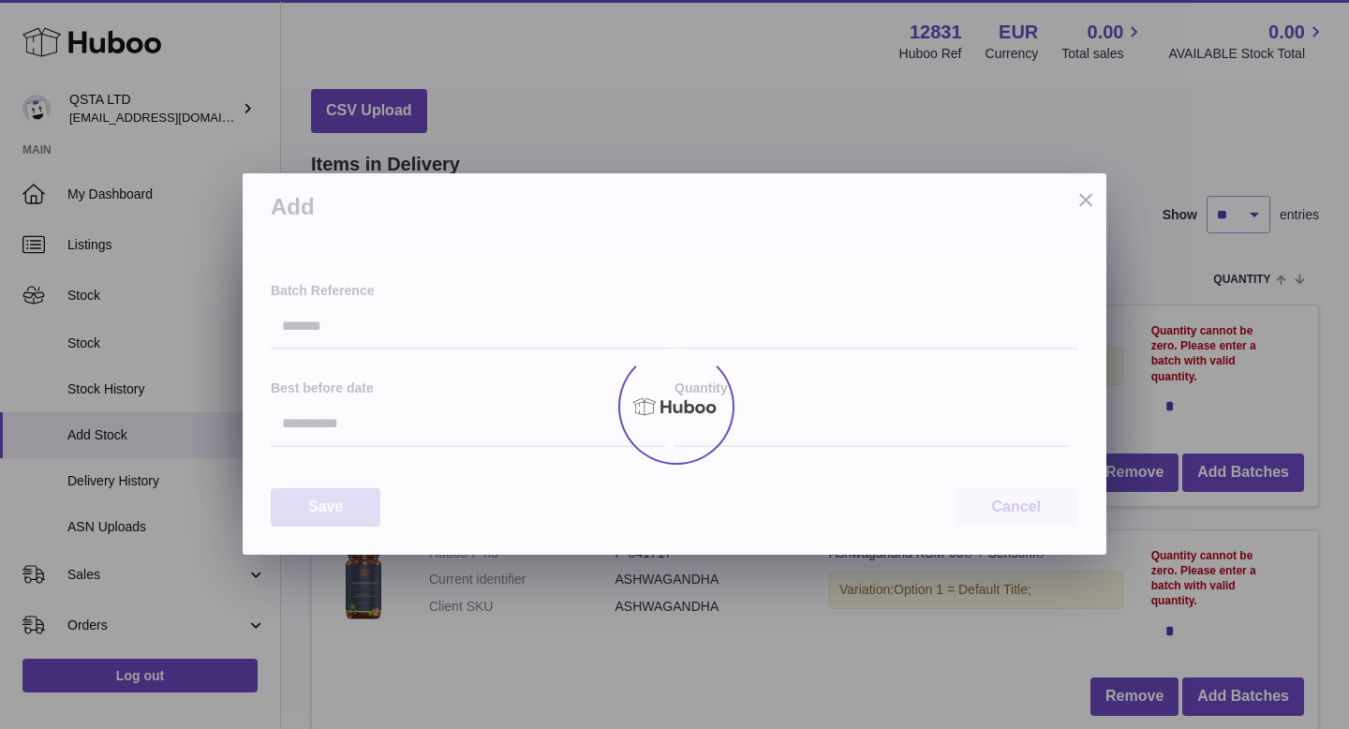
type input "***"
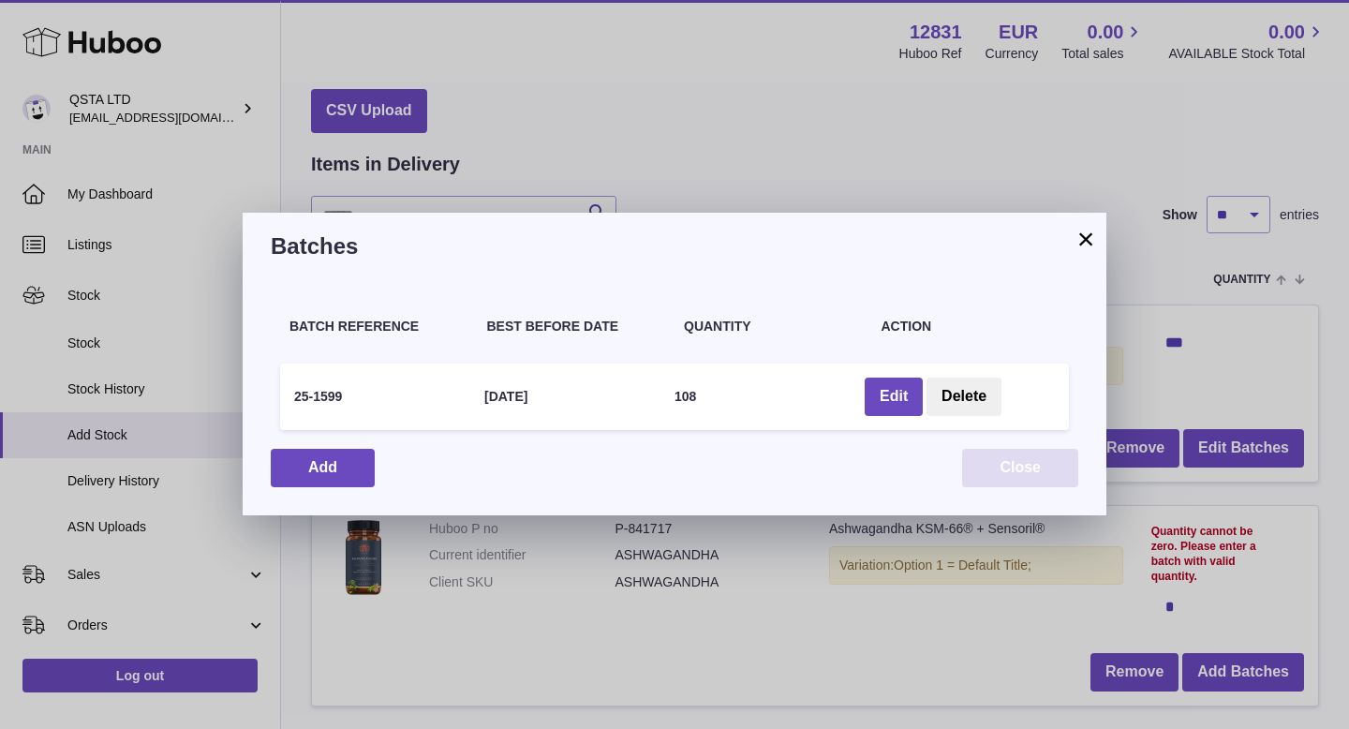
click at [1029, 462] on button "Close" at bounding box center [1020, 468] width 116 height 38
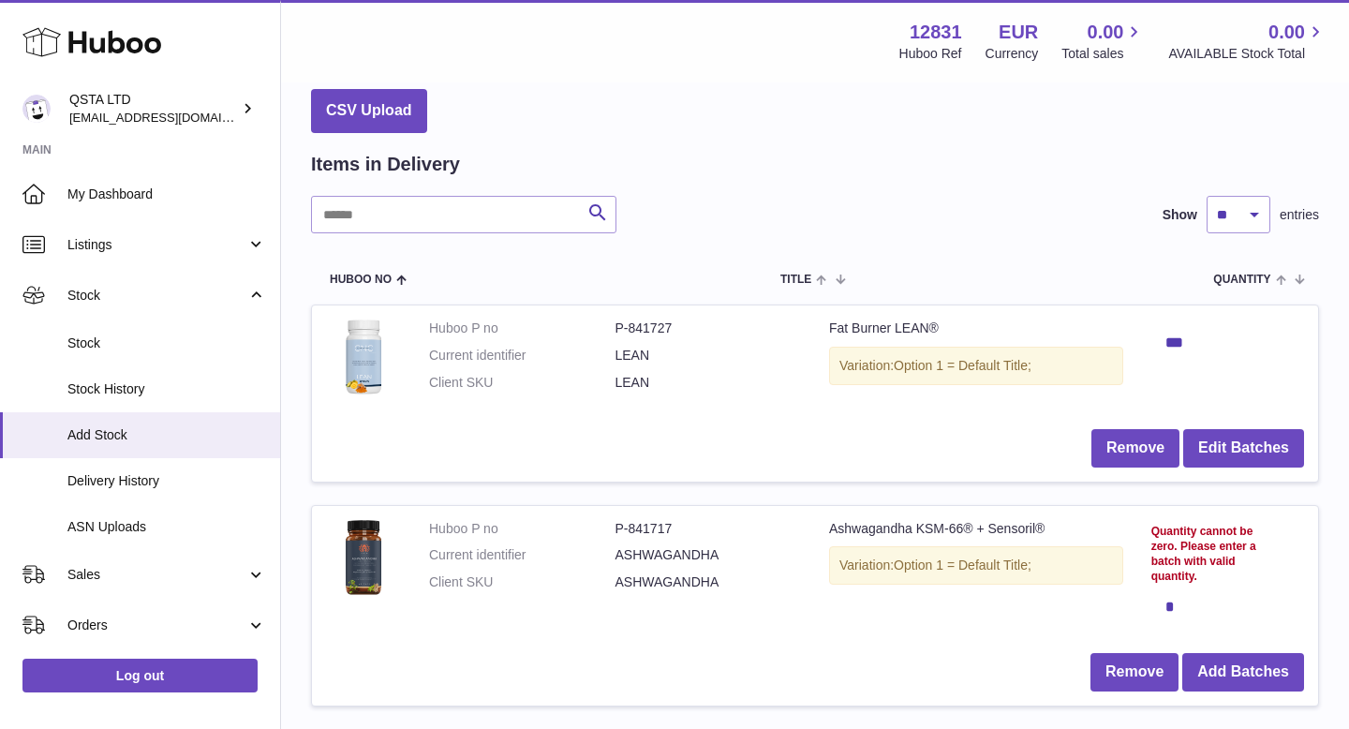
scroll to position [156, 0]
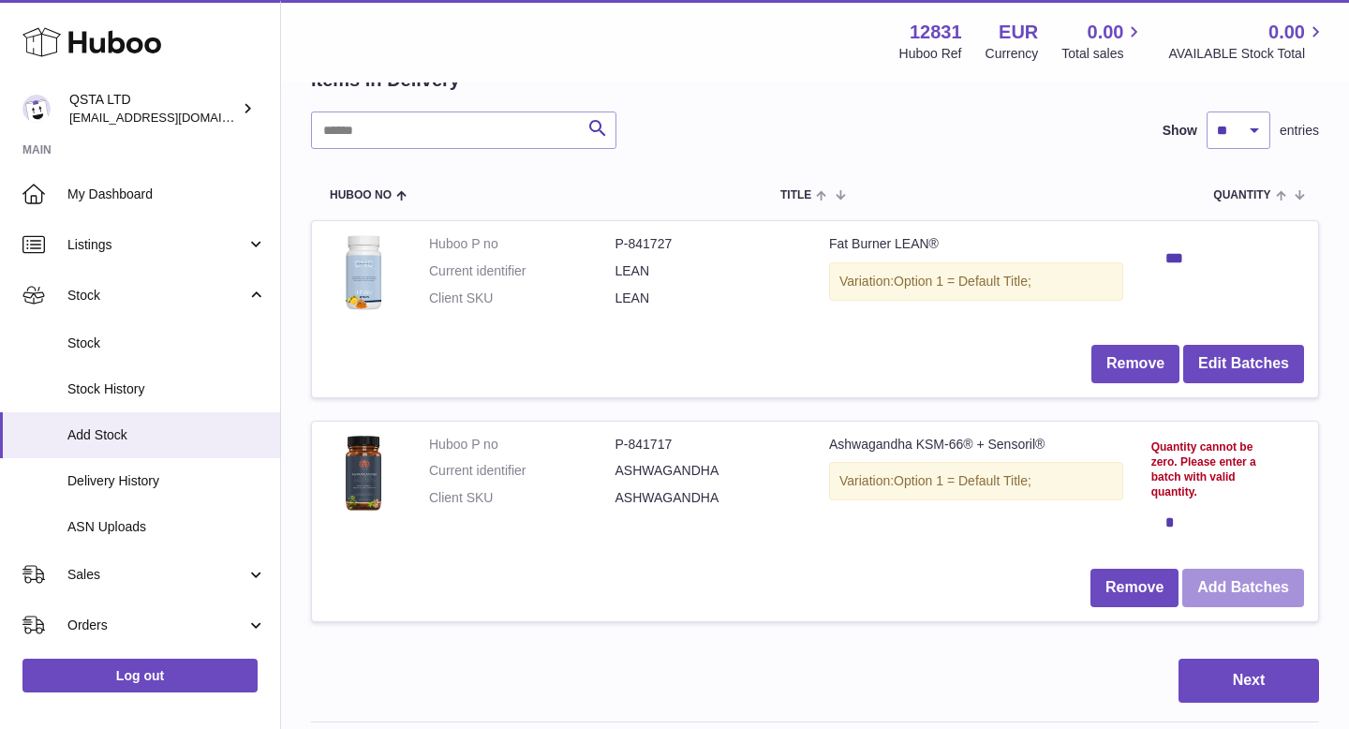
click at [1199, 598] on button "Add Batches" at bounding box center [1243, 588] width 122 height 38
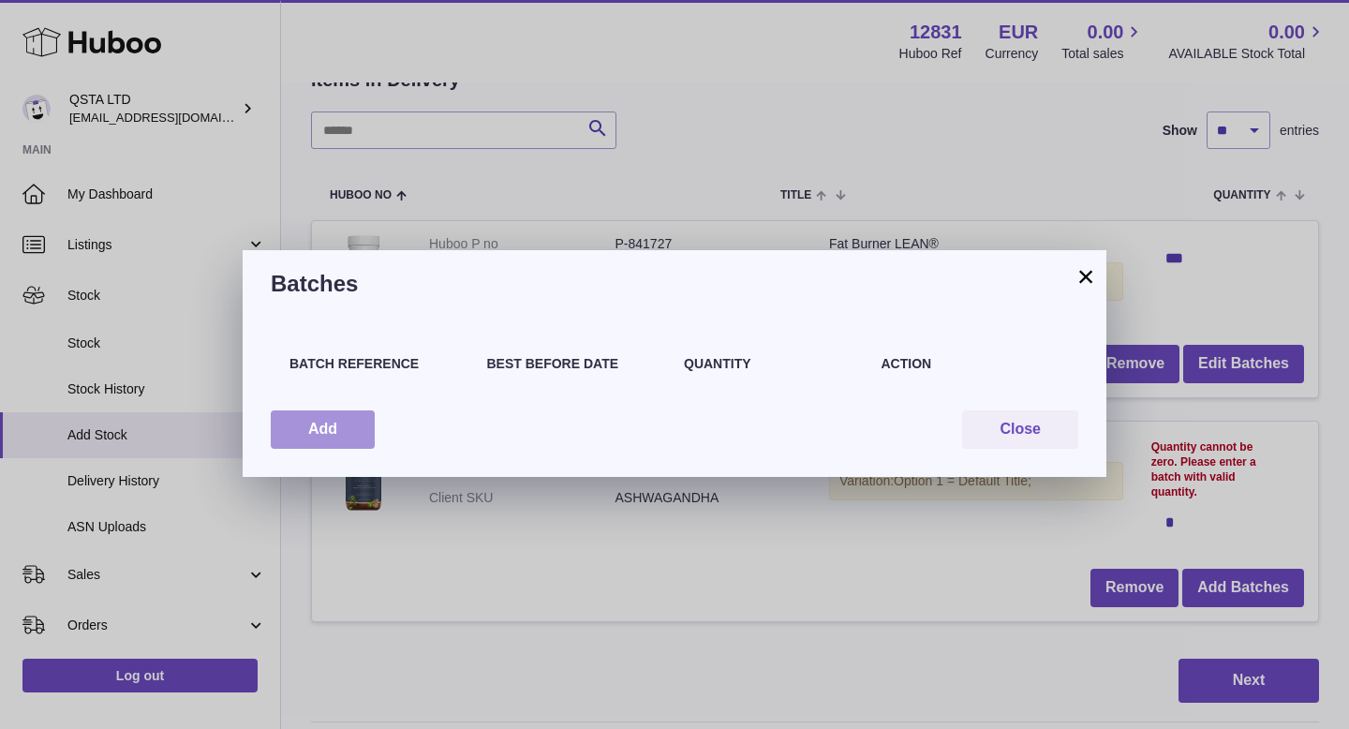
click at [356, 428] on button "Add" at bounding box center [323, 429] width 104 height 38
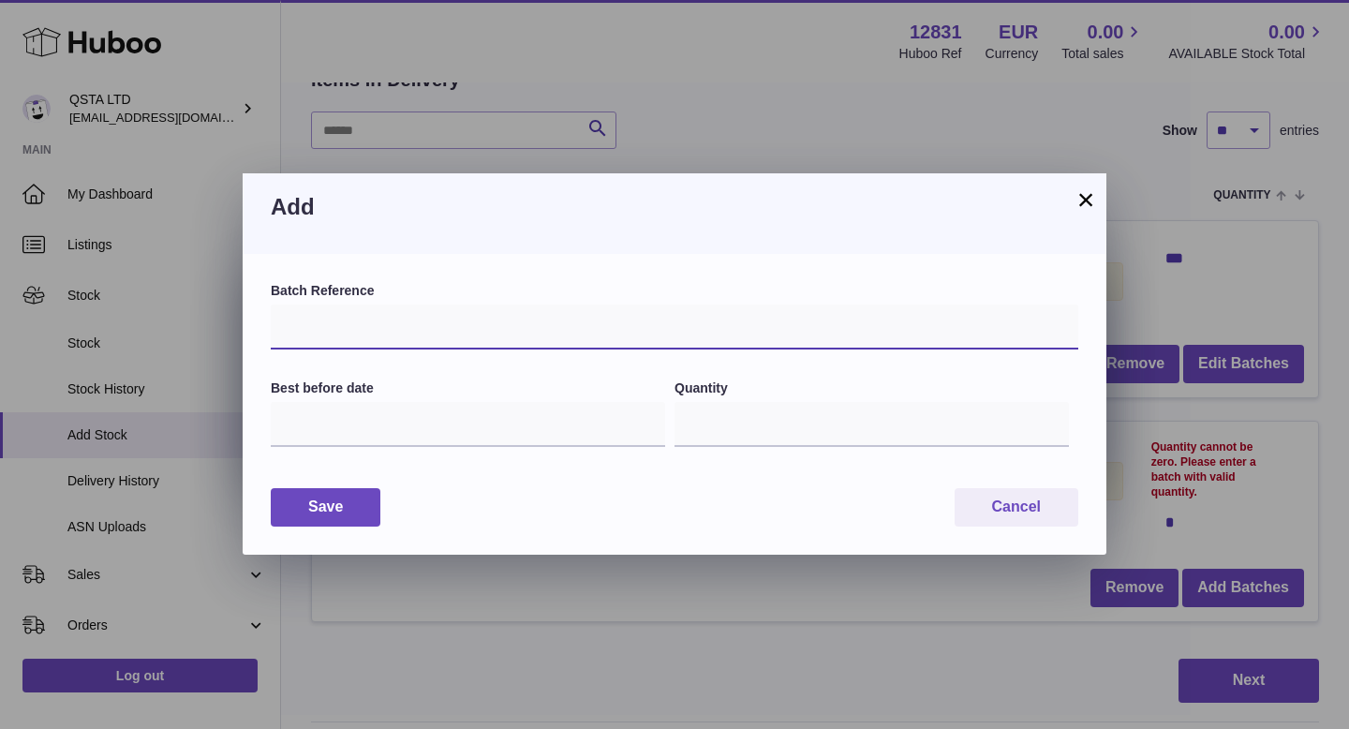
click at [541, 330] on input "text" at bounding box center [674, 326] width 807 height 45
paste input "*******"
type input "*******"
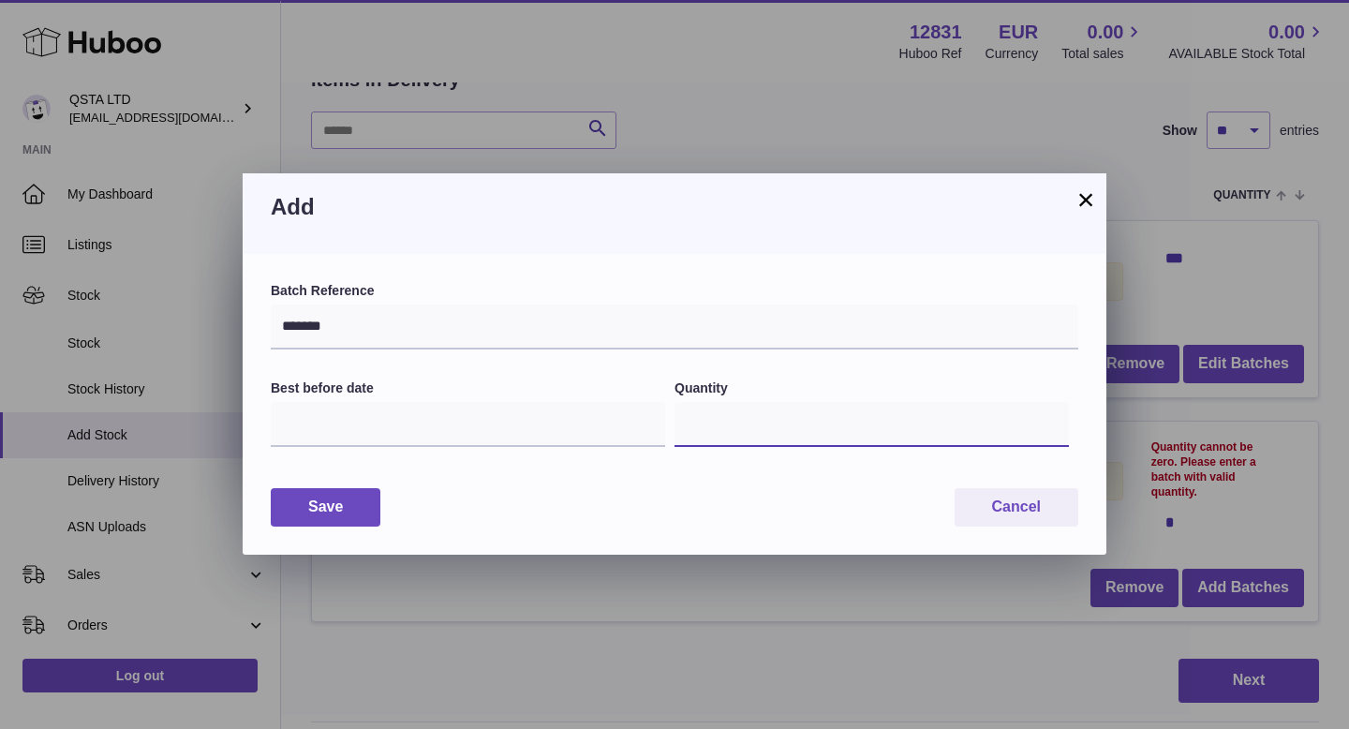
click at [738, 420] on input "*" at bounding box center [871, 424] width 394 height 45
type input "***"
click at [551, 422] on input "text" at bounding box center [468, 424] width 394 height 45
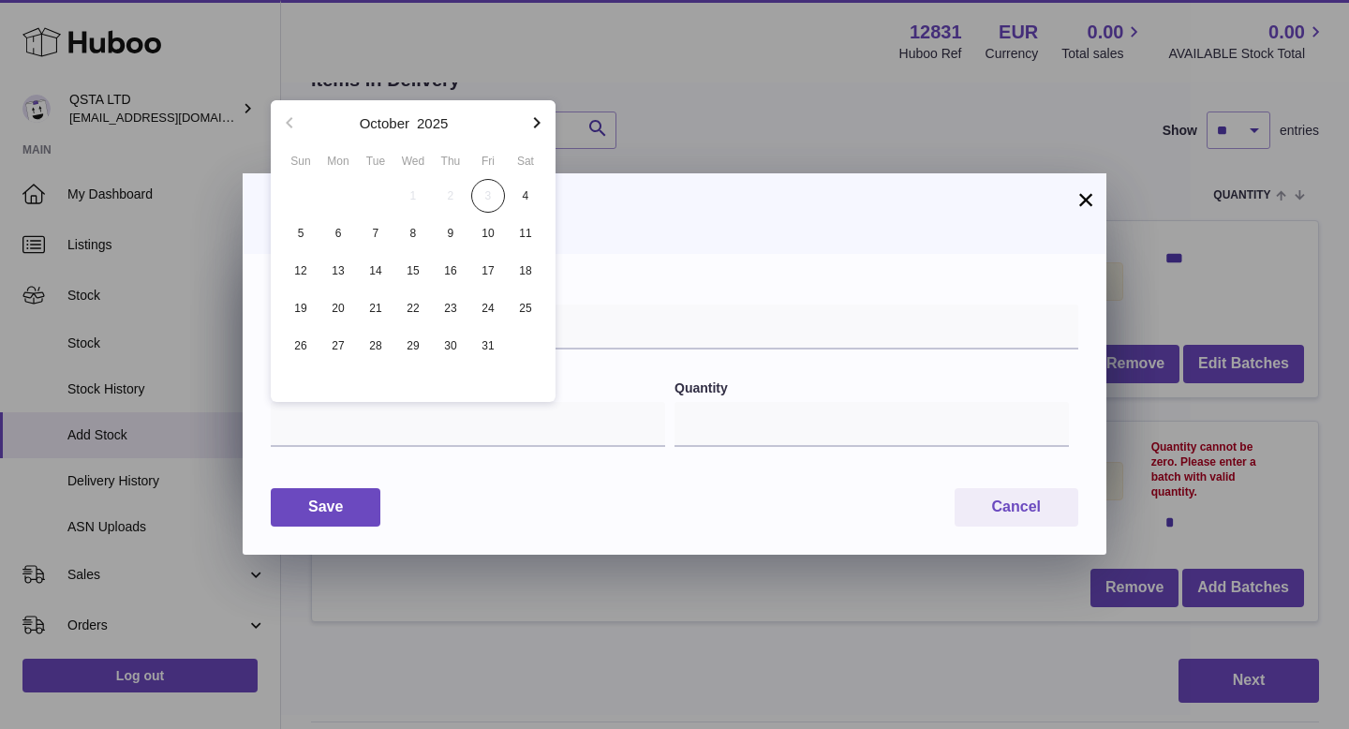
click at [529, 125] on icon "button" at bounding box center [536, 122] width 22 height 22
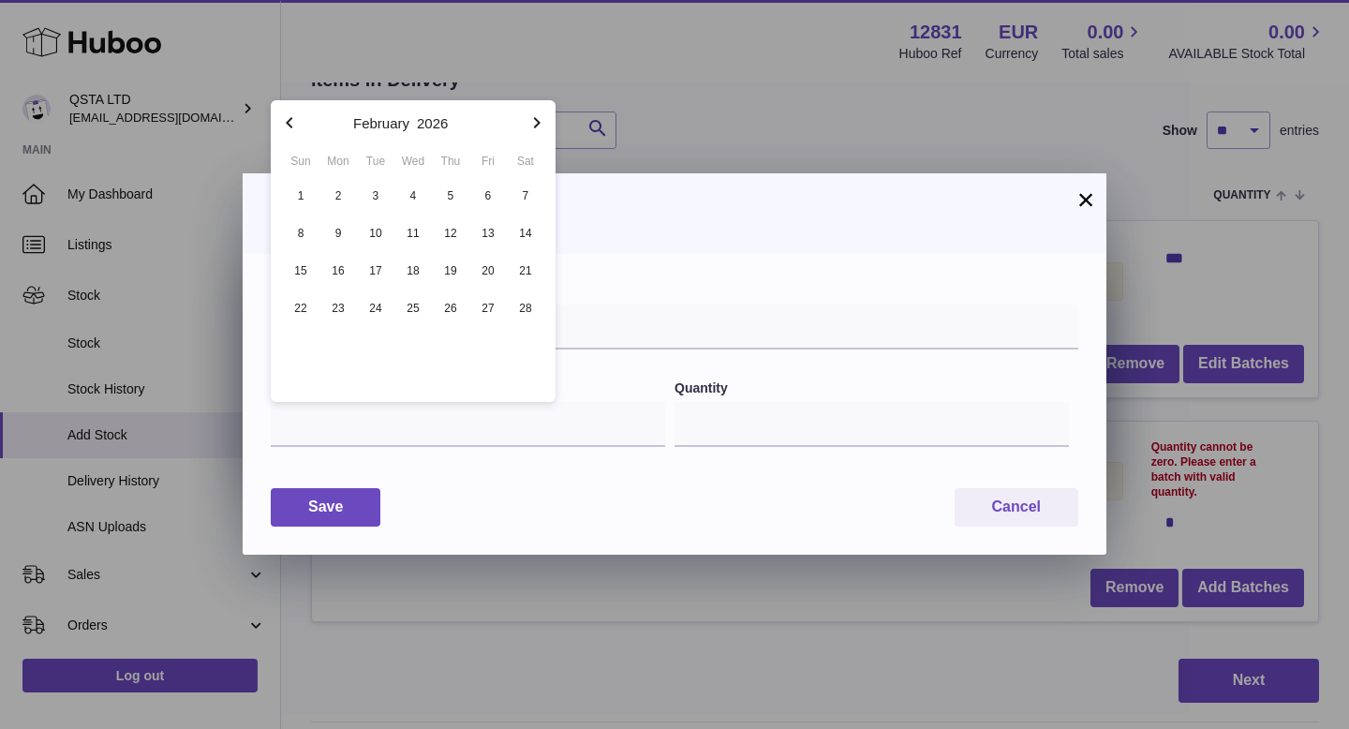
click at [529, 125] on icon "button" at bounding box center [536, 122] width 22 height 22
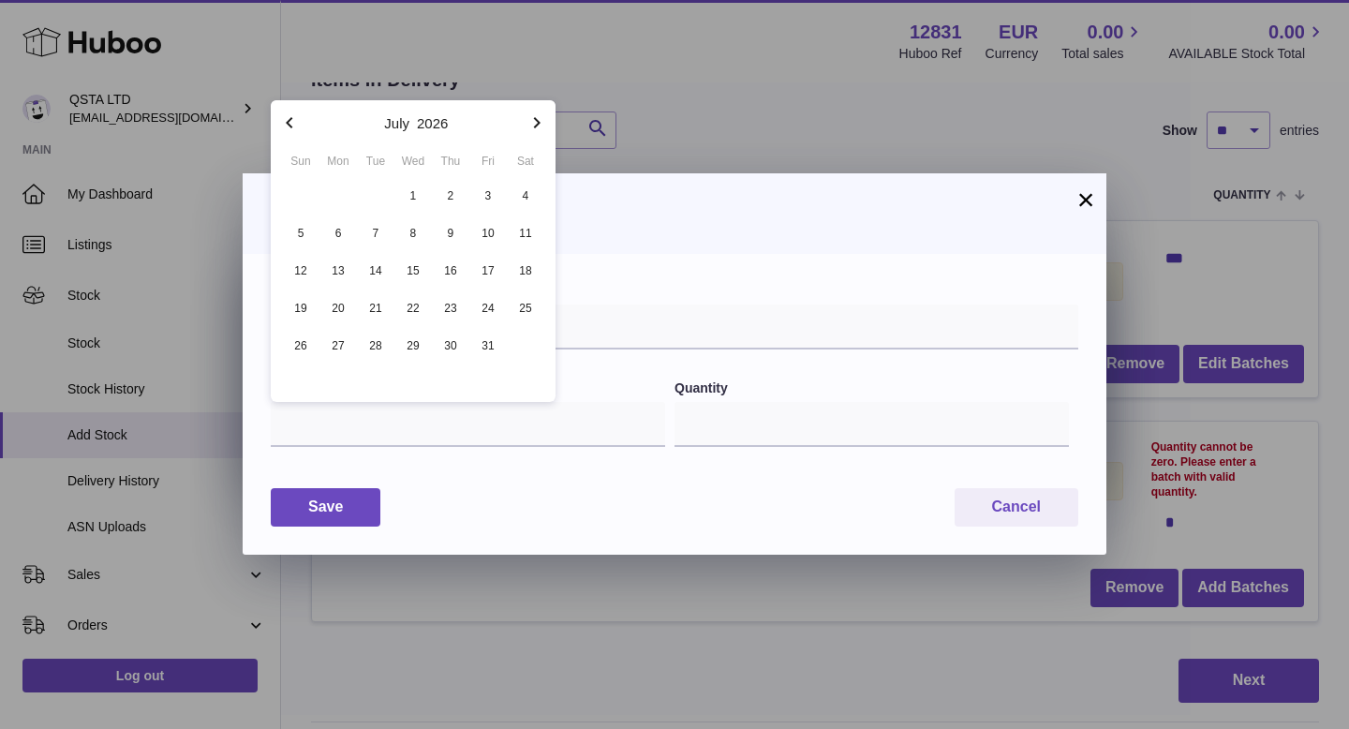
click at [529, 125] on icon "button" at bounding box center [536, 122] width 22 height 22
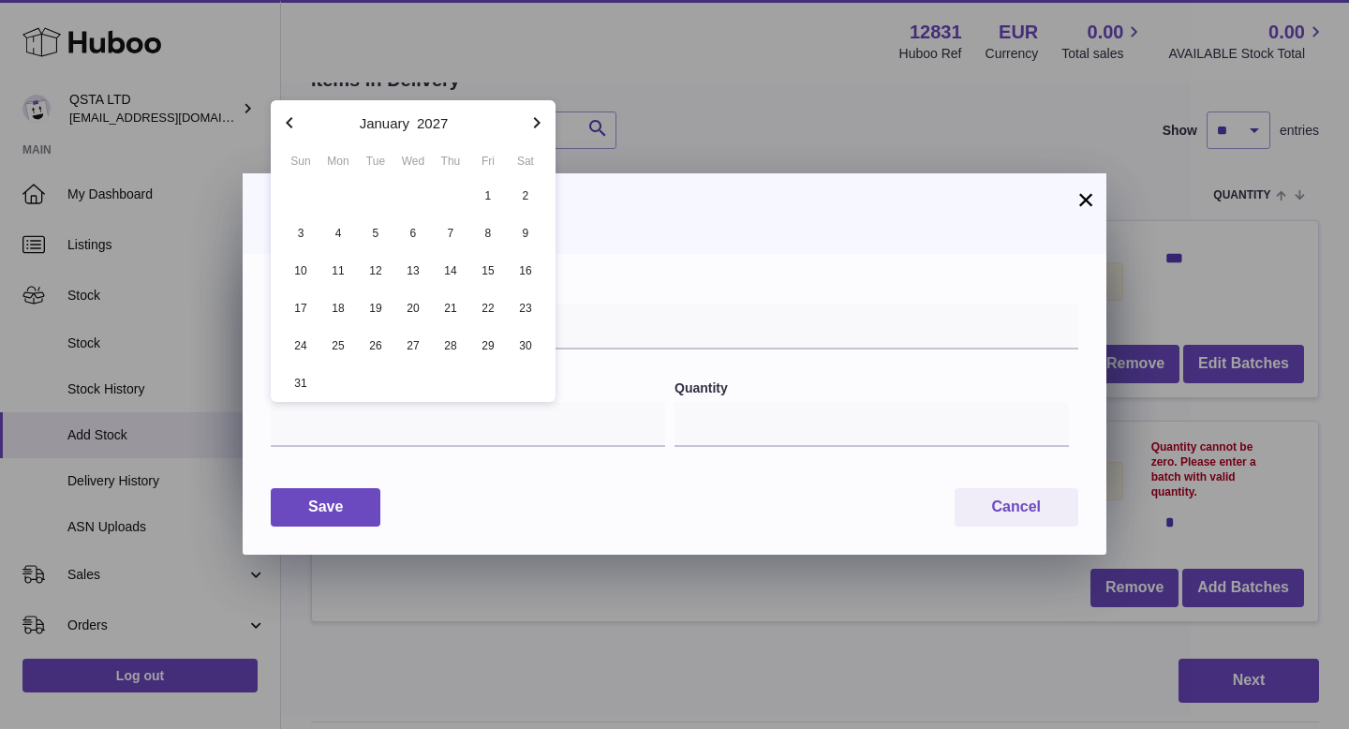
click at [529, 125] on icon "button" at bounding box center [536, 122] width 22 height 22
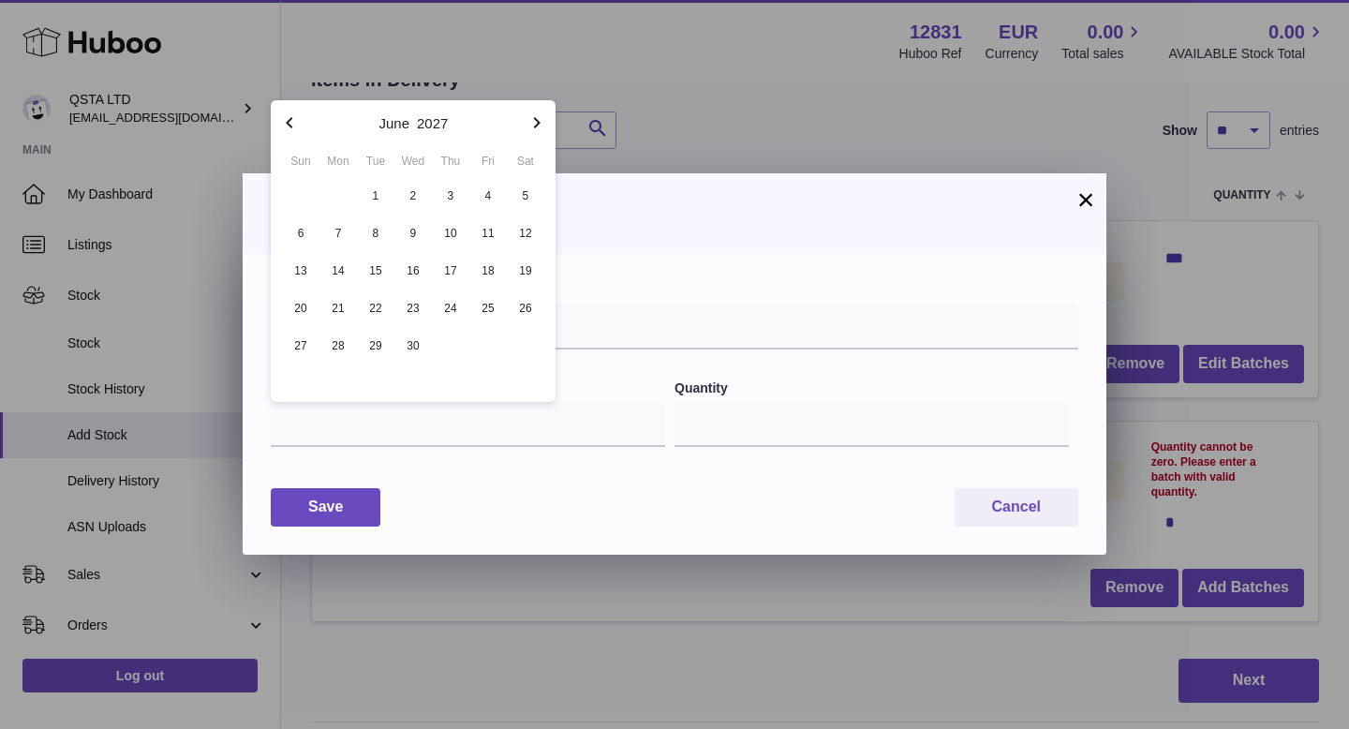
click at [529, 125] on icon "button" at bounding box center [536, 122] width 22 height 22
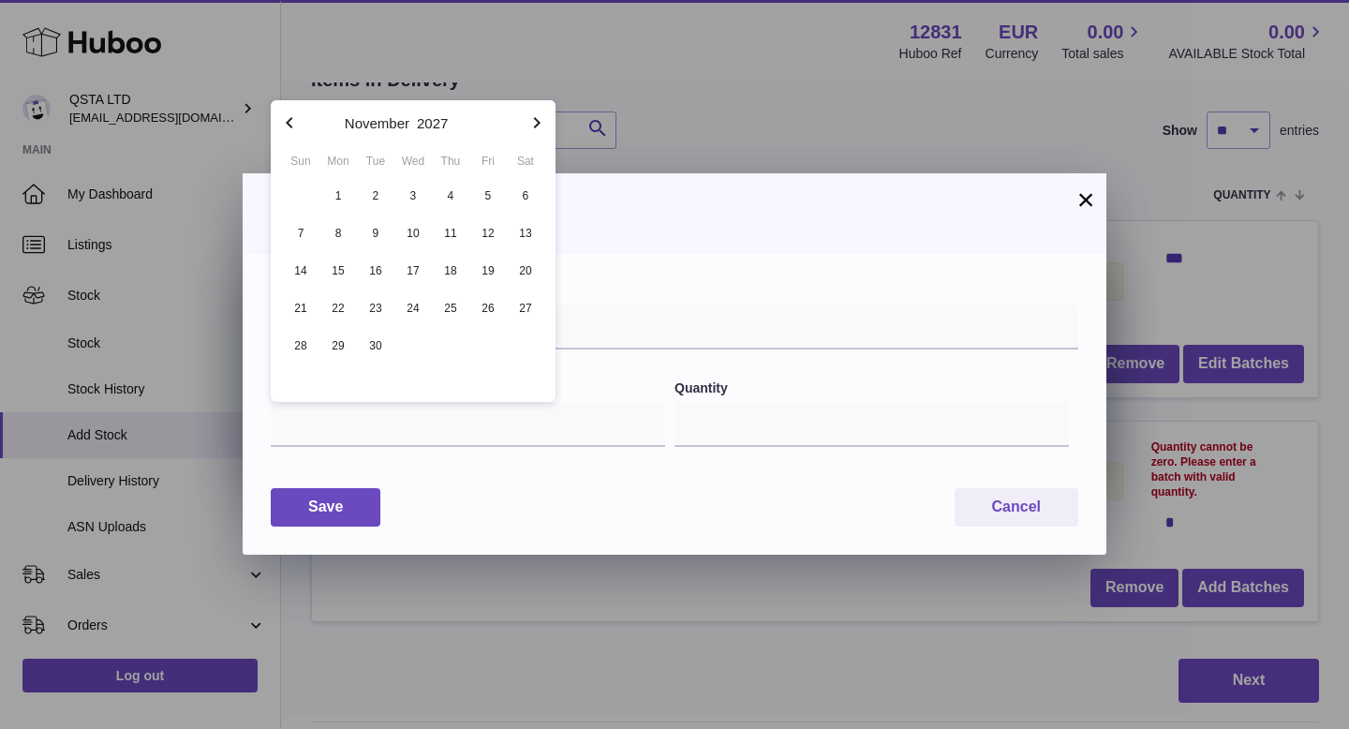
click at [529, 125] on icon "button" at bounding box center [536, 122] width 22 height 22
click at [529, 126] on icon "button" at bounding box center [536, 122] width 22 height 22
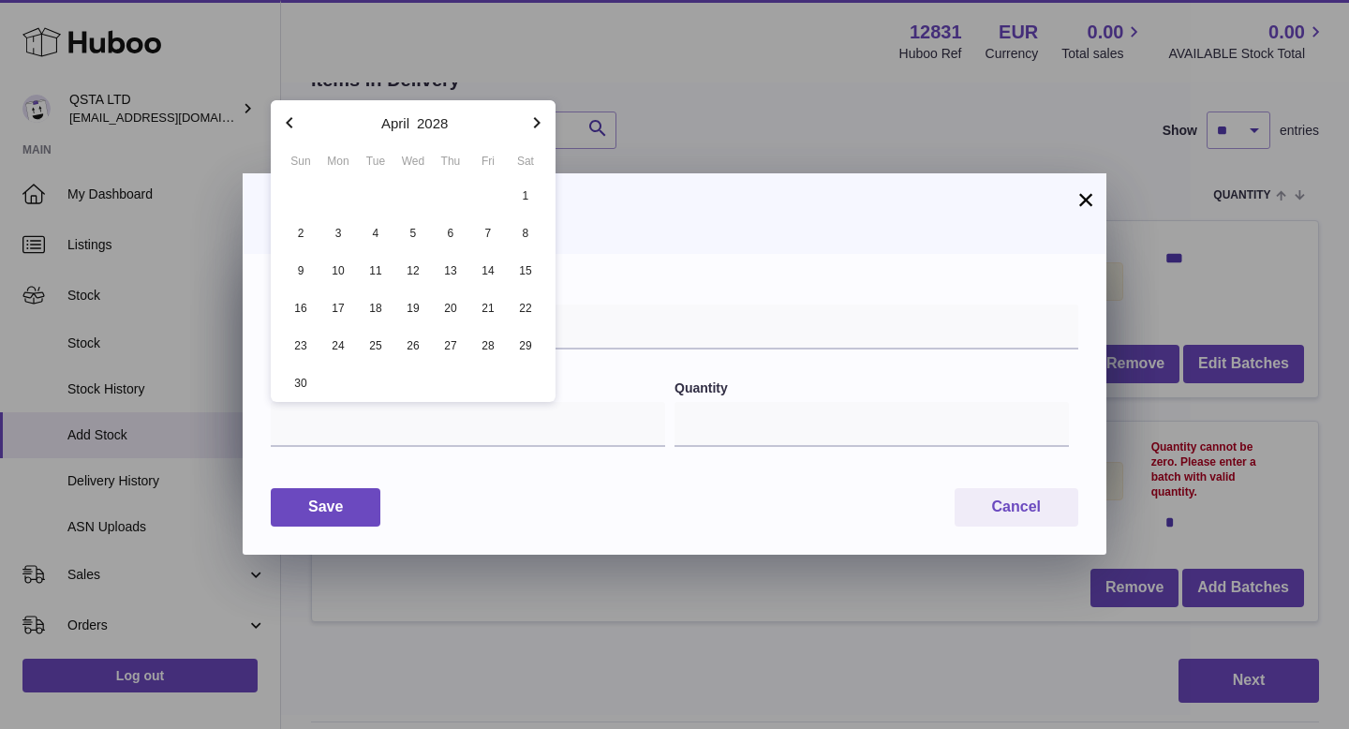
click at [529, 126] on icon "button" at bounding box center [536, 122] width 22 height 22
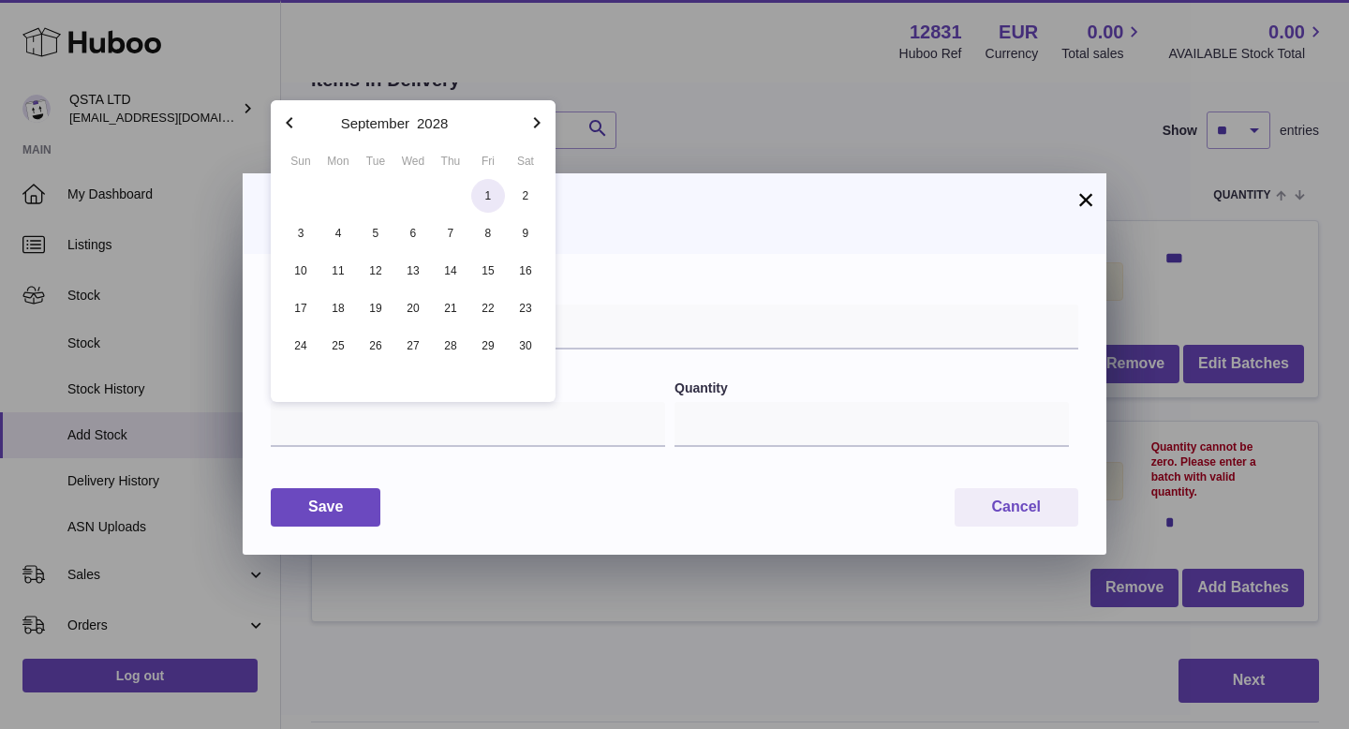
click at [480, 203] on span "1" at bounding box center [488, 196] width 34 height 34
type input "**********"
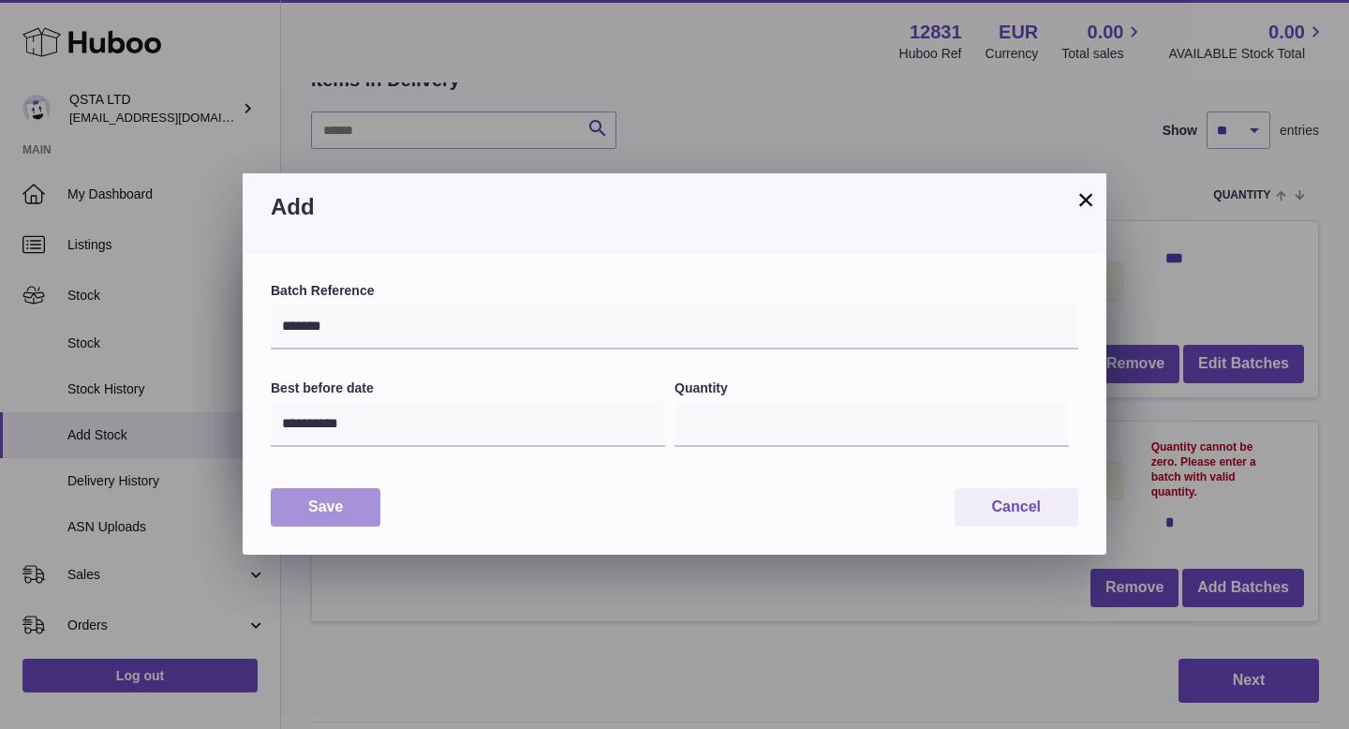
click at [323, 489] on button "Save" at bounding box center [326, 507] width 110 height 38
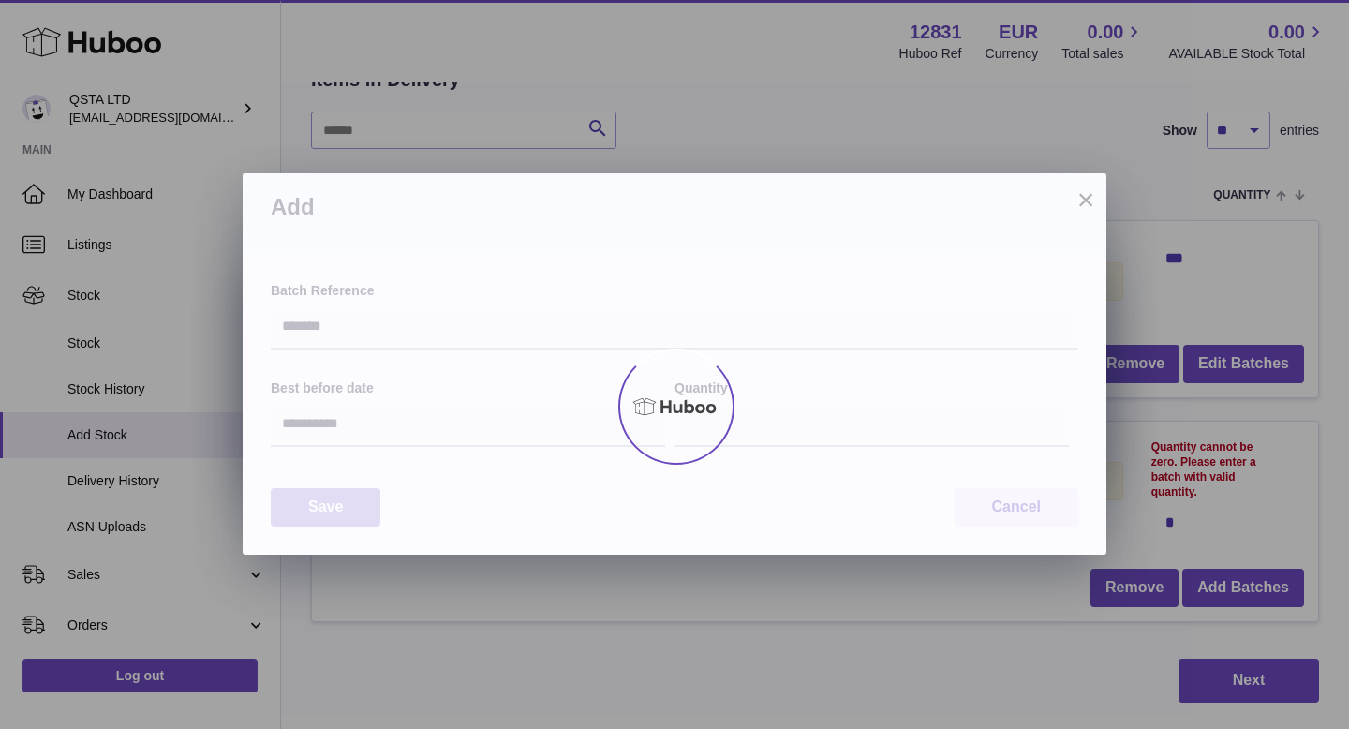
type input "***"
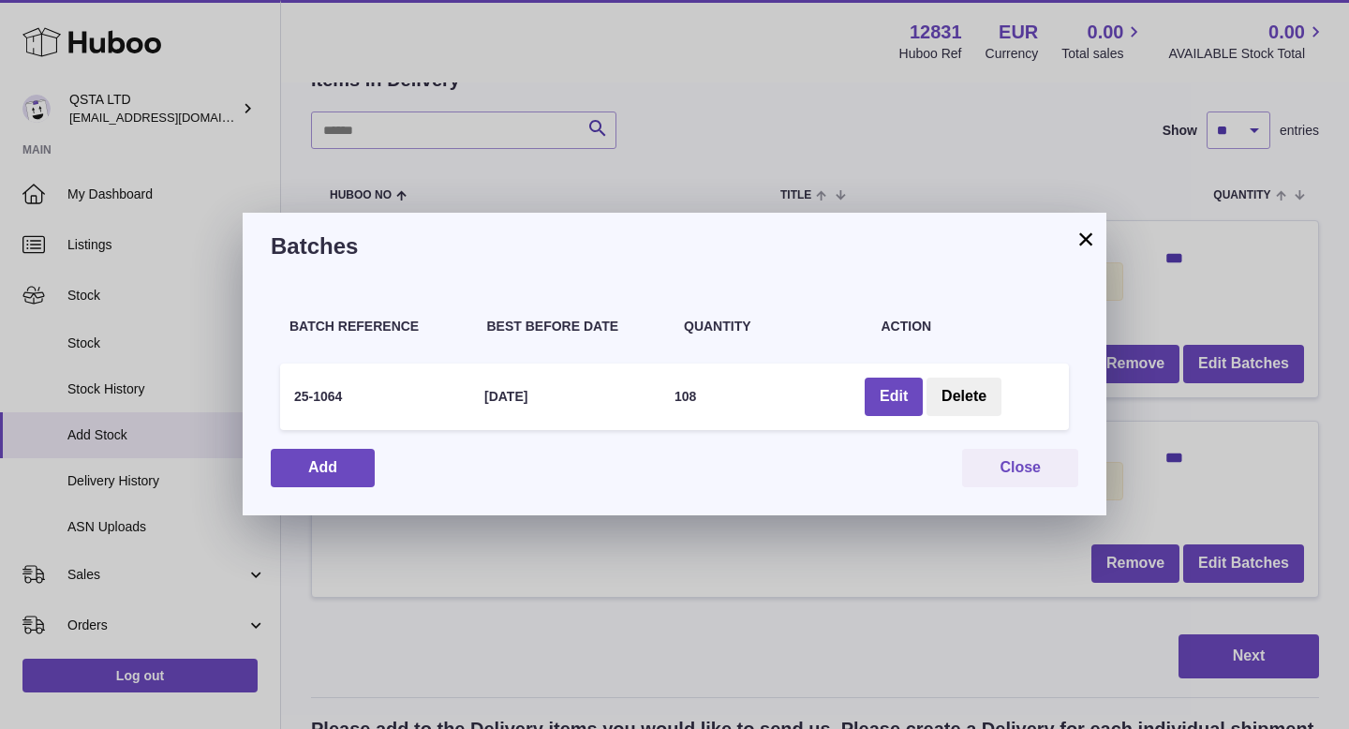
click at [1091, 243] on button "×" at bounding box center [1085, 239] width 22 height 22
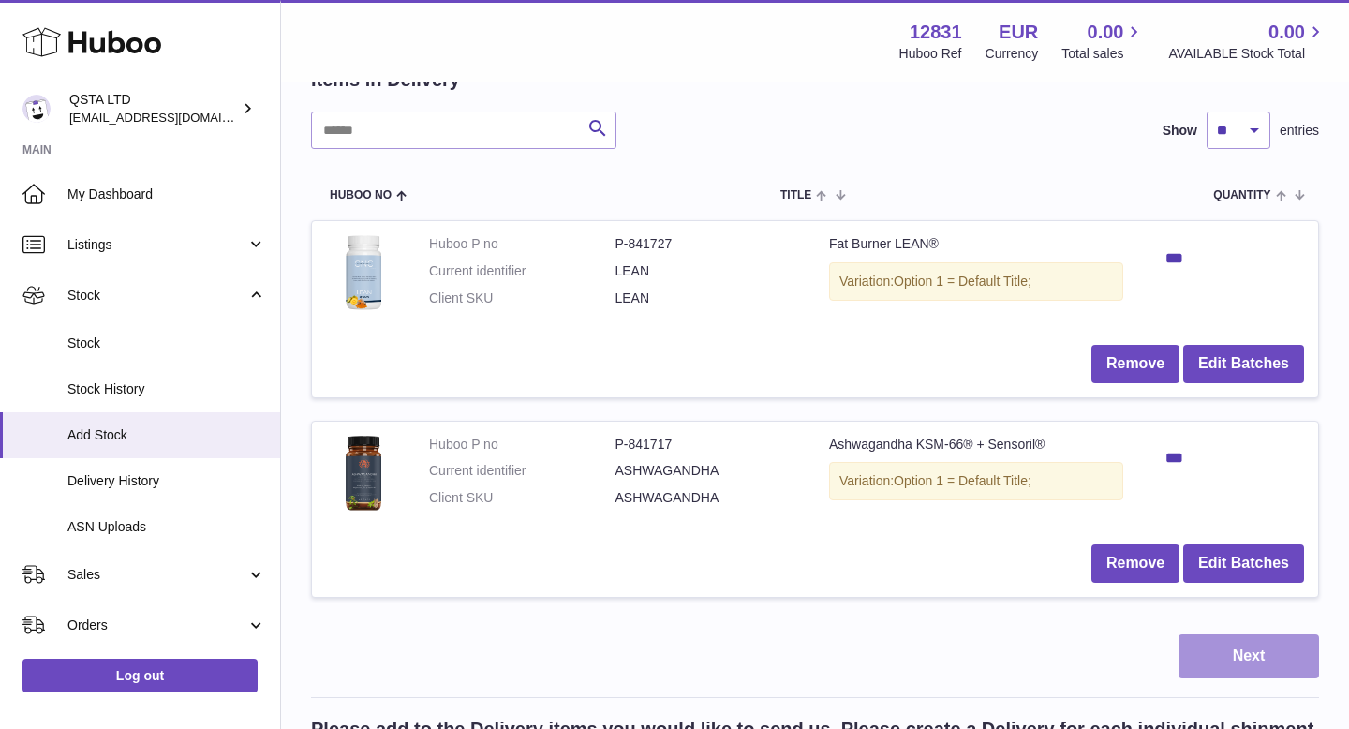
click at [1227, 648] on button "Next" at bounding box center [1248, 656] width 141 height 44
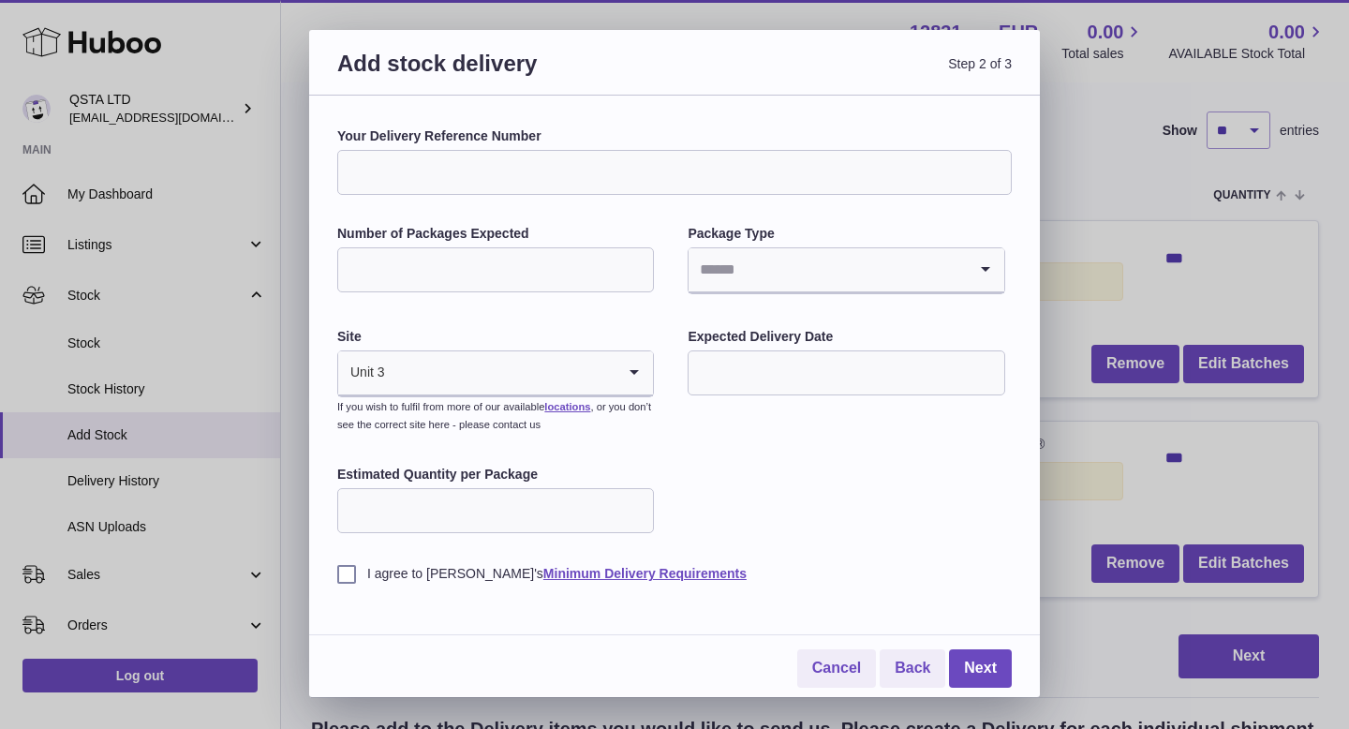
click at [669, 159] on input "Your Delivery Reference Number" at bounding box center [674, 172] width 674 height 45
drag, startPoint x: 520, startPoint y: 174, endPoint x: 443, endPoint y: 172, distance: 76.8
click at [443, 172] on input "**********" at bounding box center [674, 172] width 674 height 45
type input "**********"
click at [399, 263] on input "Number of Packages Expected" at bounding box center [495, 269] width 317 height 45
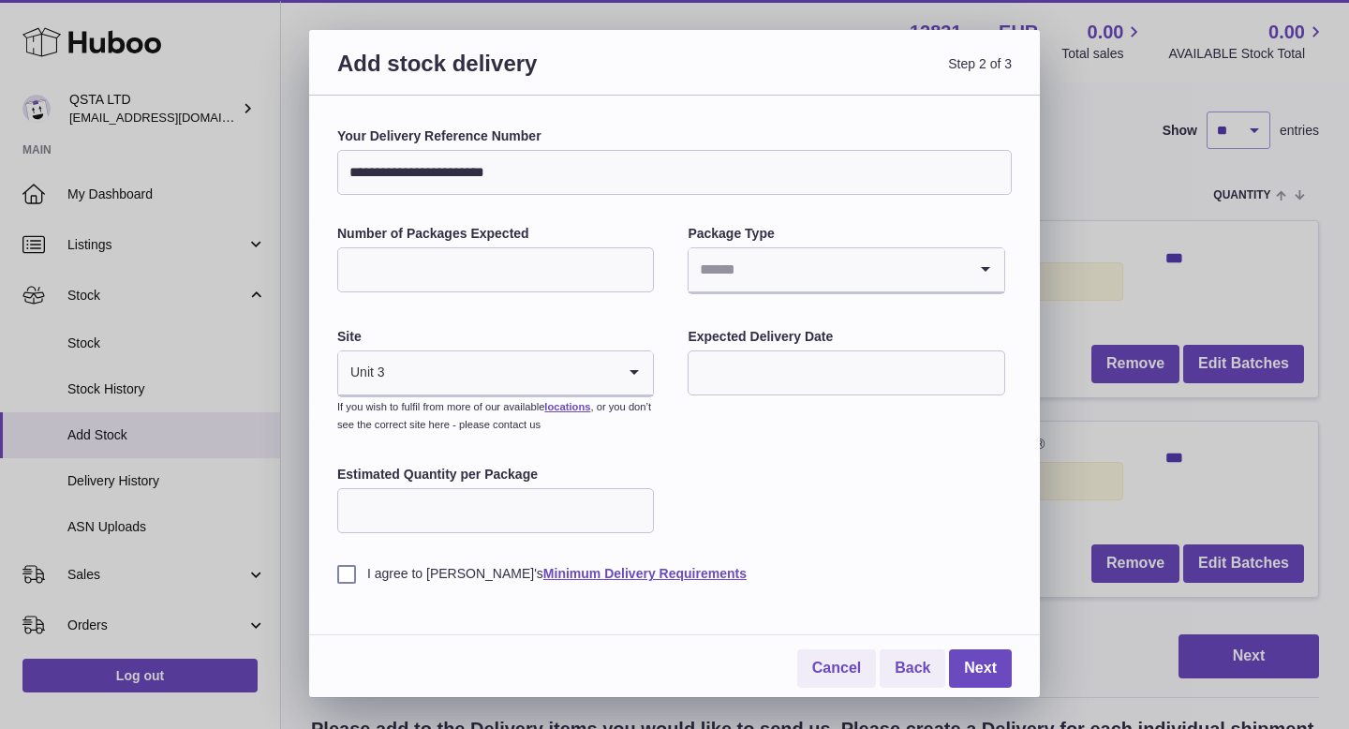
type input "*"
click at [740, 268] on input "Search for option" at bounding box center [826, 269] width 277 height 43
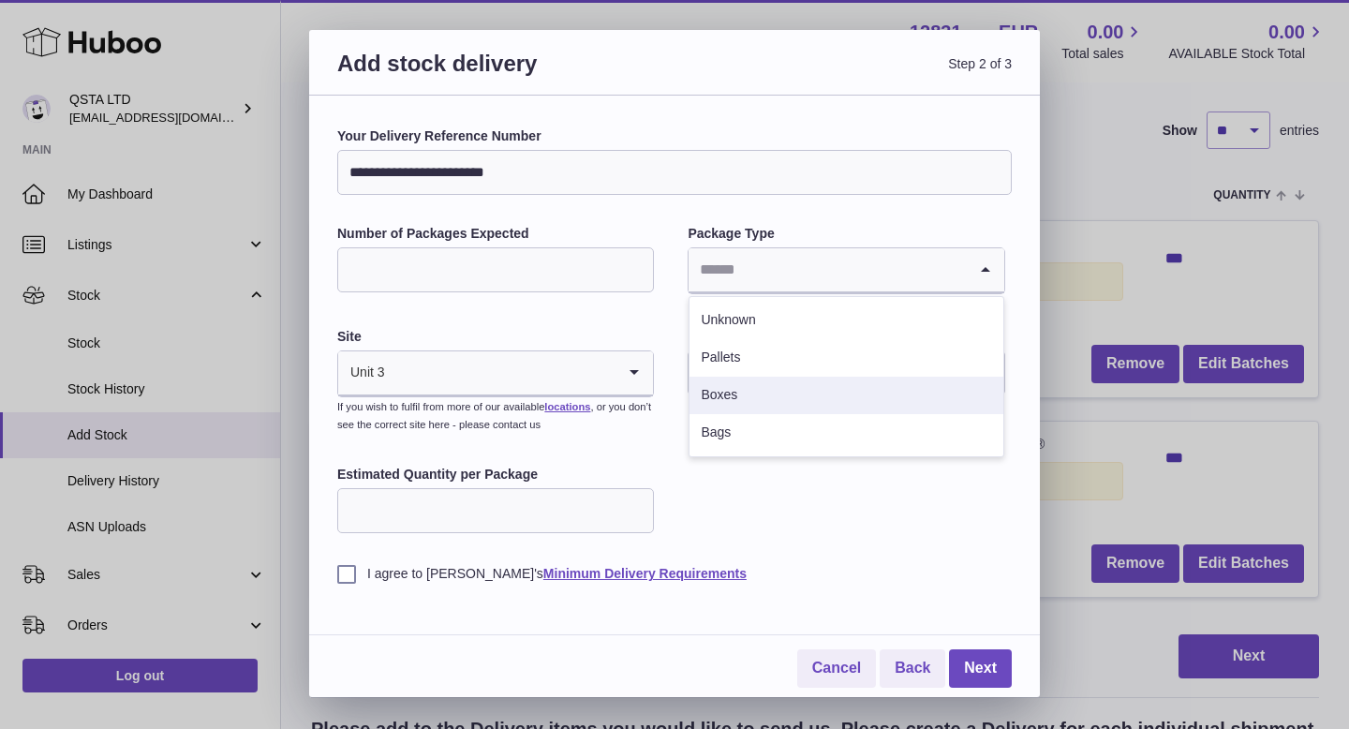
click at [750, 389] on li "Boxes" at bounding box center [845, 395] width 313 height 37
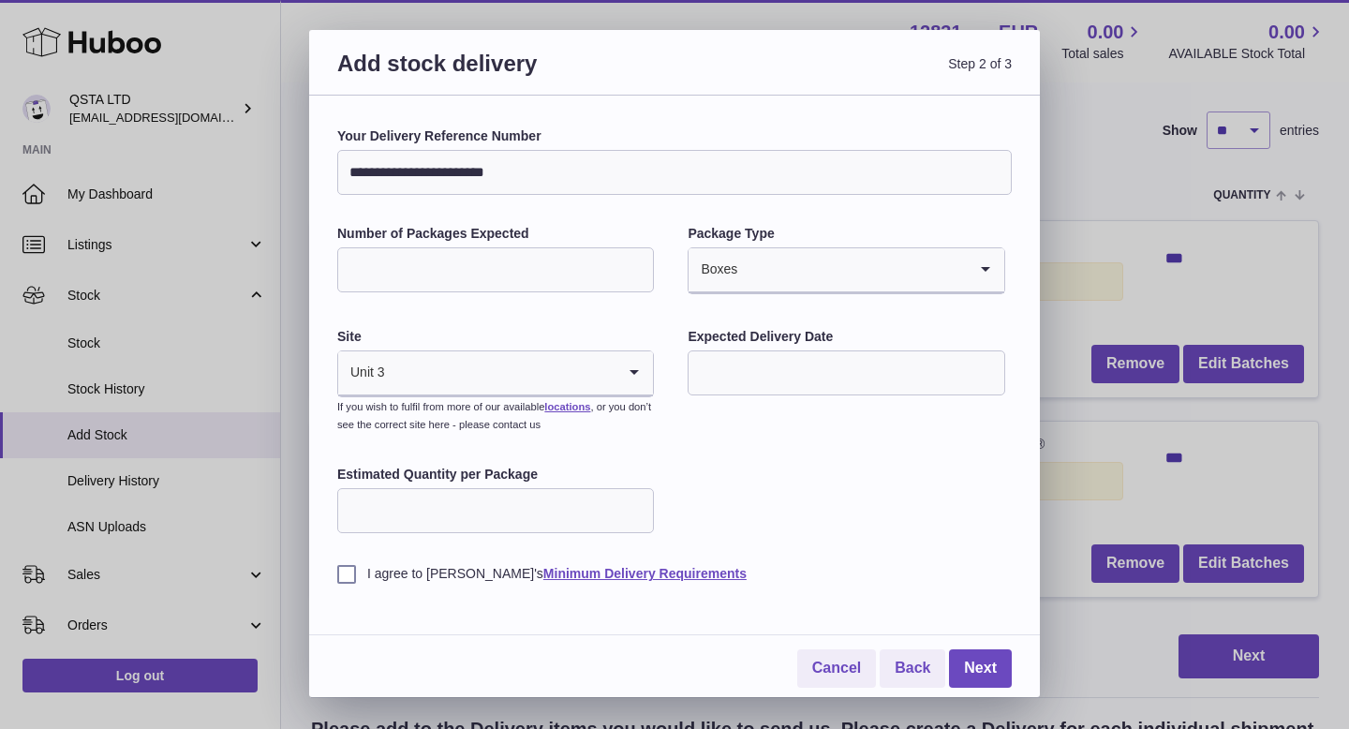
click at [801, 379] on input "text" at bounding box center [846, 372] width 317 height 45
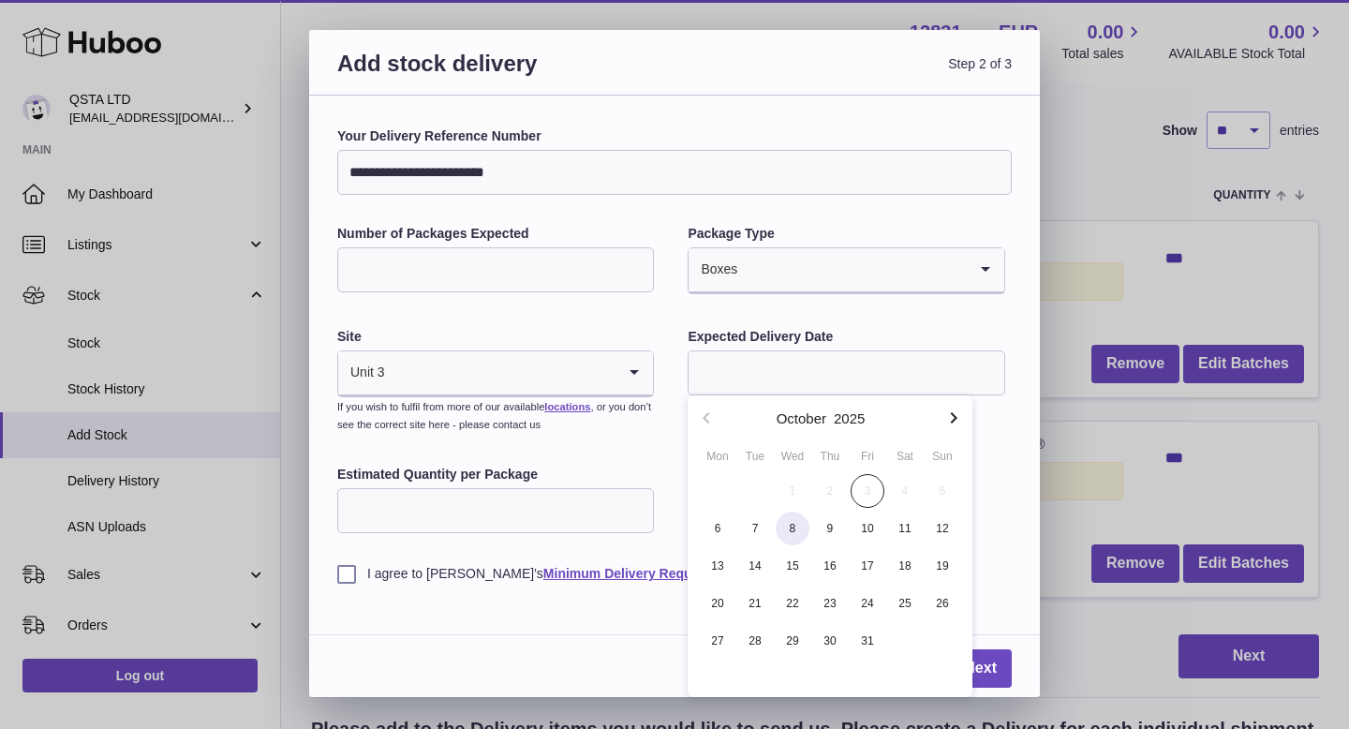
click at [792, 528] on span "8" at bounding box center [793, 528] width 34 height 34
type input "**********"
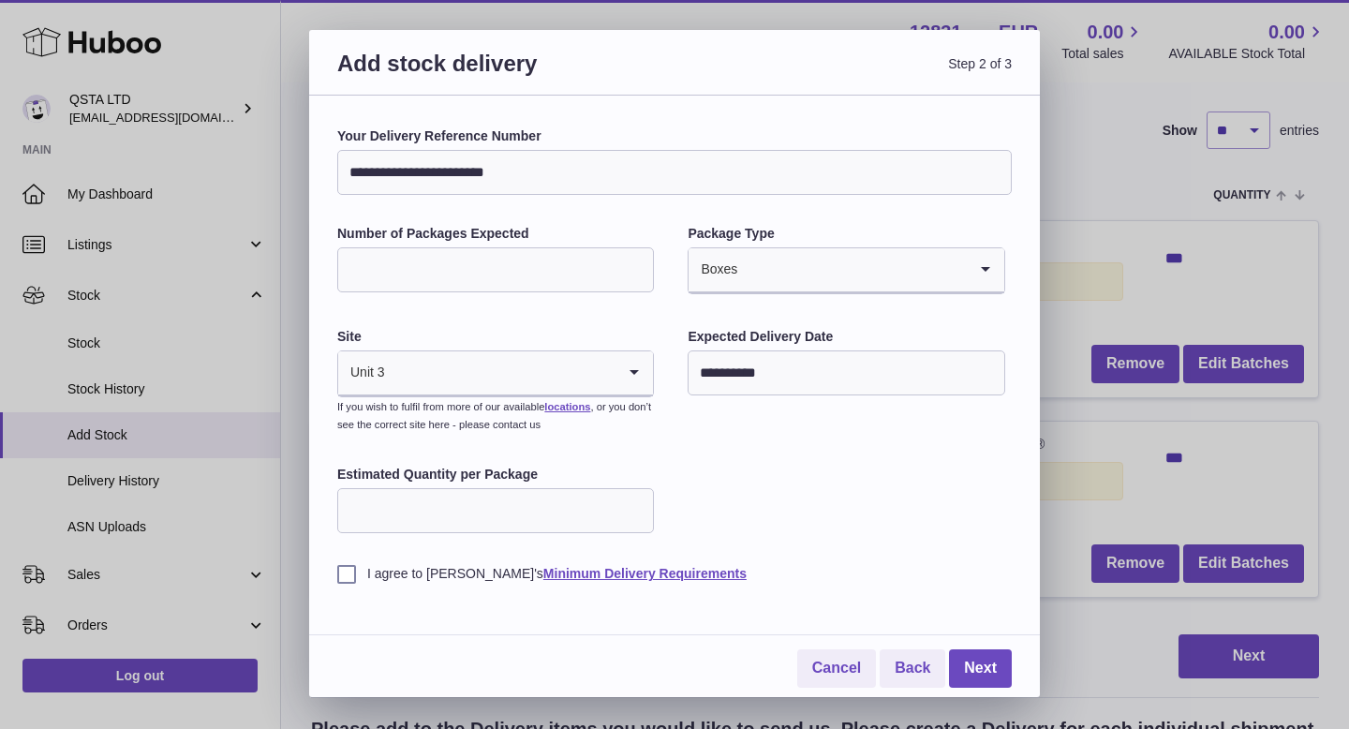
click at [744, 461] on div "**********" at bounding box center [674, 354] width 674 height 455
click at [602, 506] on input "Estimated Quantity per Package" at bounding box center [495, 510] width 317 height 45
type input "***"
click at [345, 583] on label "I agree to Huboo's Minimum Delivery Requirements" at bounding box center [674, 574] width 674 height 18
click at [1005, 657] on link "Next" at bounding box center [980, 668] width 63 height 38
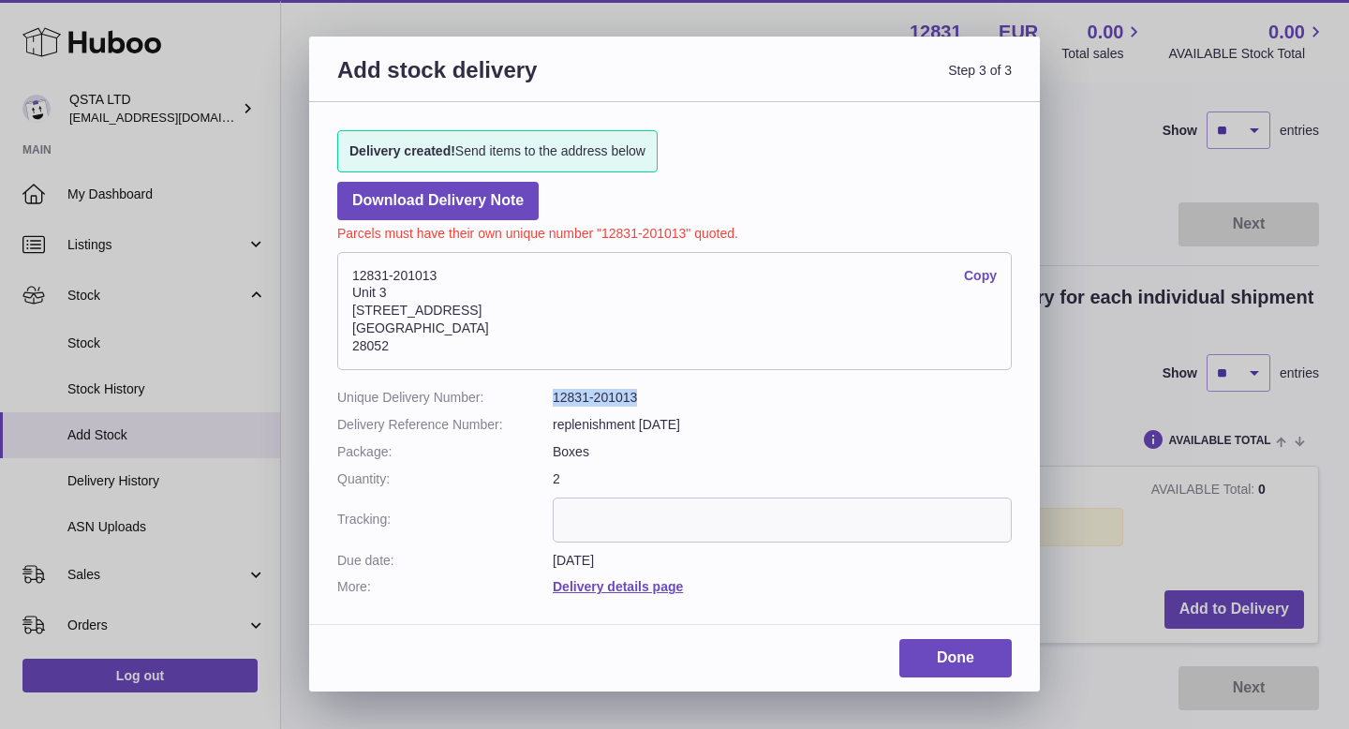
drag, startPoint x: 647, startPoint y: 399, endPoint x: 553, endPoint y: 399, distance: 94.6
click at [553, 399] on dd "12831-201013" at bounding box center [782, 398] width 459 height 18
copy dd "12831-201013"
click at [905, 652] on link "Done" at bounding box center [955, 658] width 112 height 38
